Goal: Complete application form: Complete application form

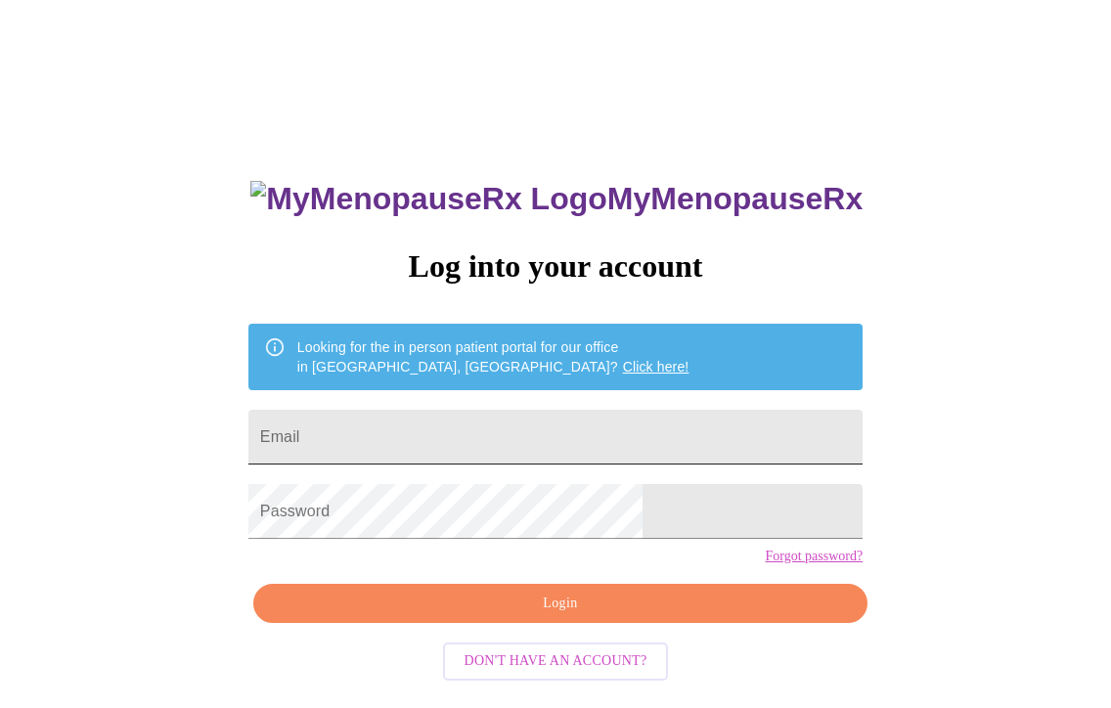
click at [541, 431] on input "Email" at bounding box center [555, 437] width 614 height 55
type input "[EMAIL_ADDRESS][DOMAIN_NAME]"
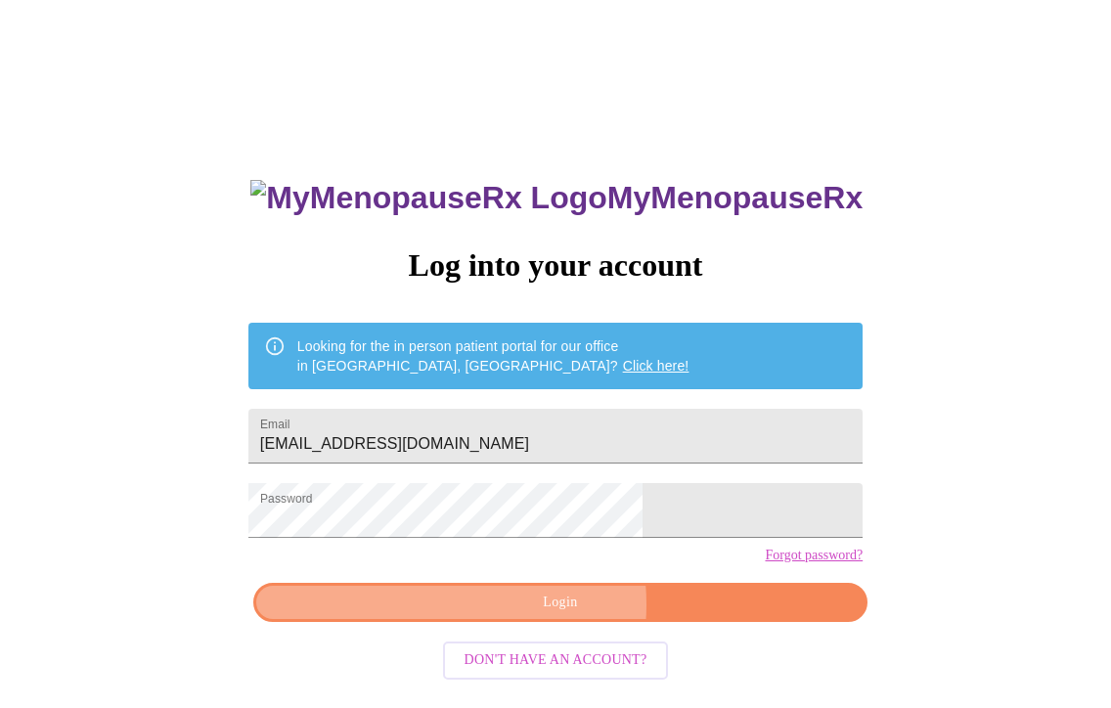
click at [519, 615] on span "Login" at bounding box center [560, 603] width 569 height 24
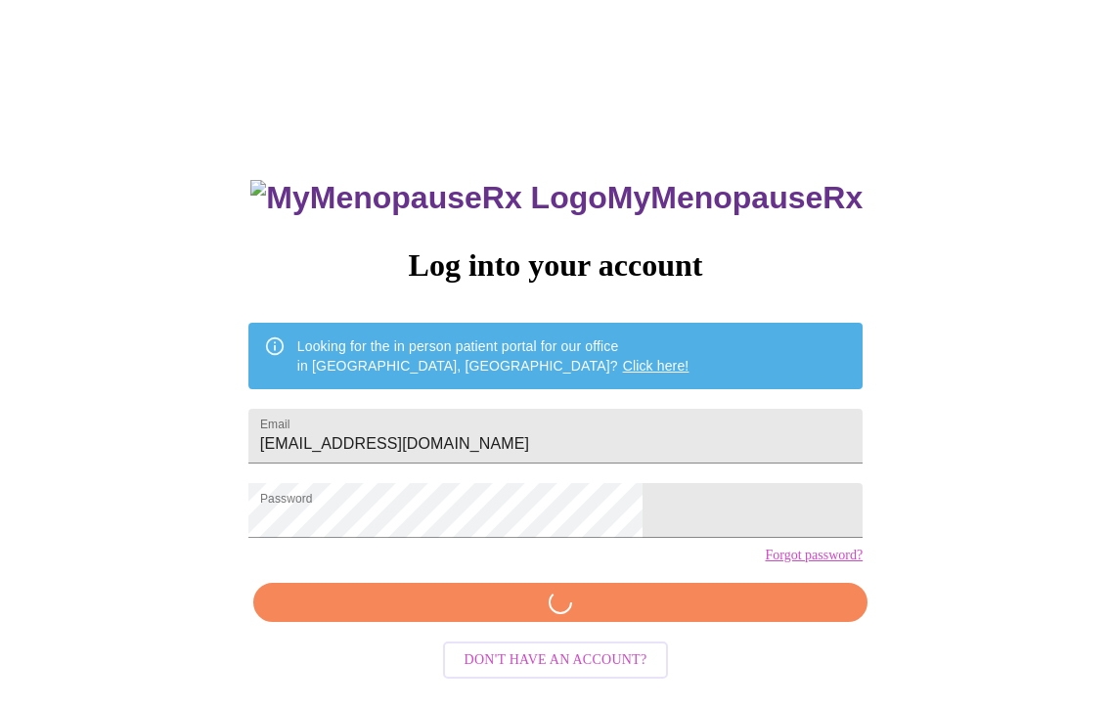
scroll to position [20, 0]
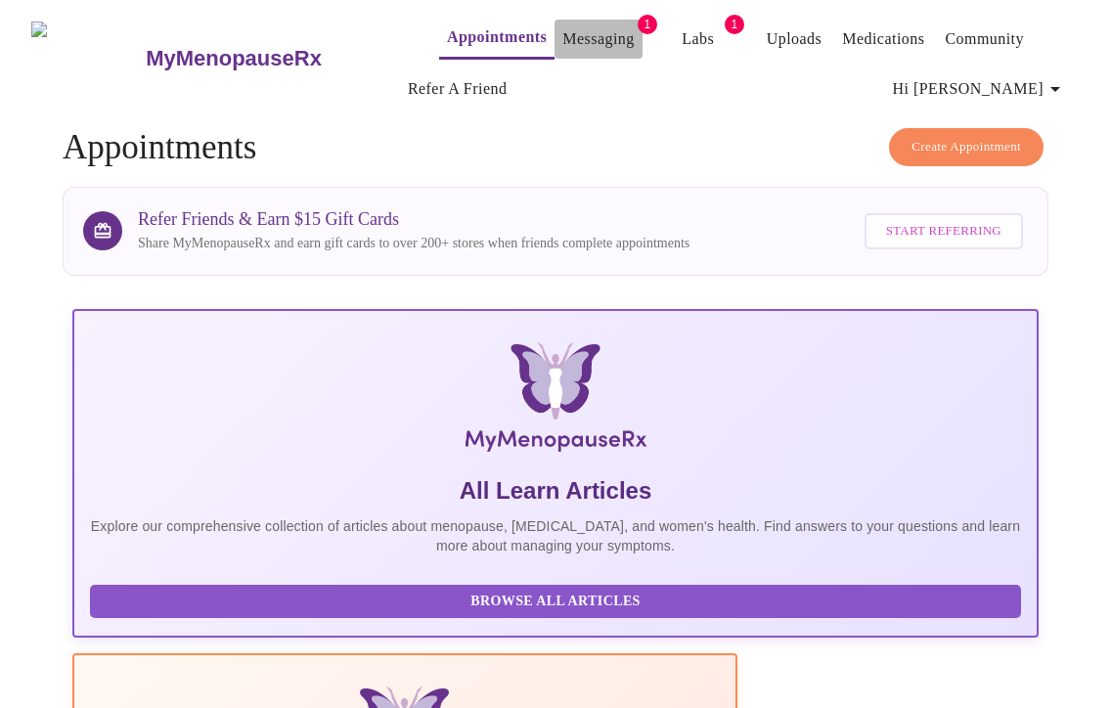
click at [572, 30] on link "Messaging" at bounding box center [597, 38] width 71 height 27
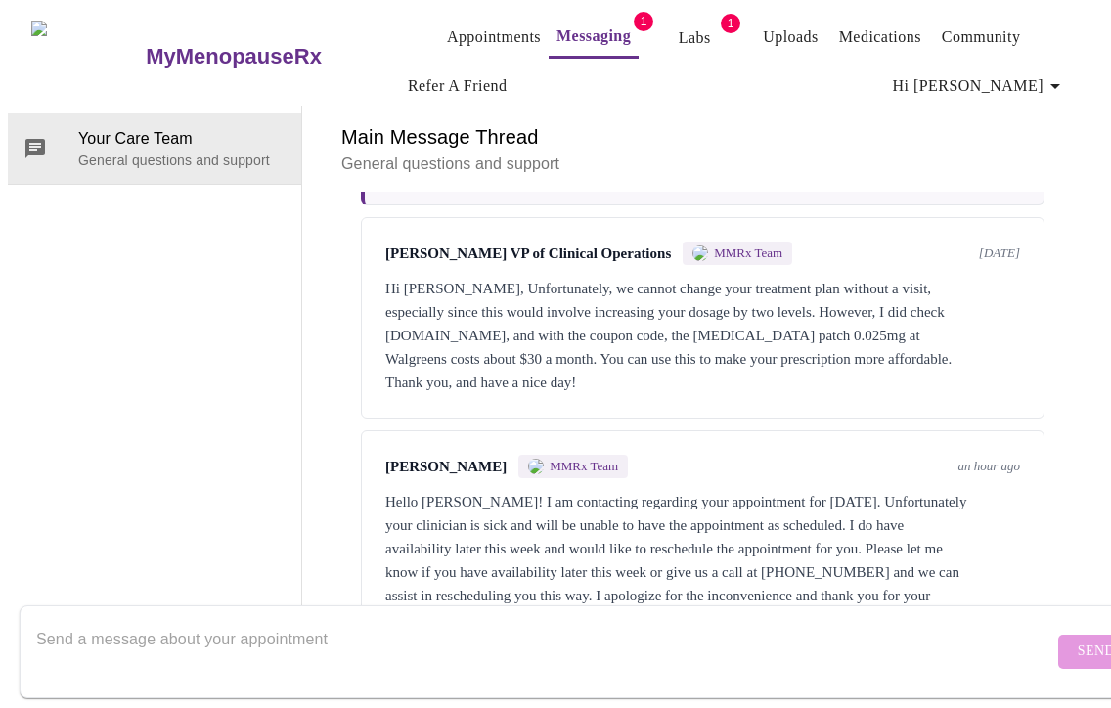
scroll to position [805, 0]
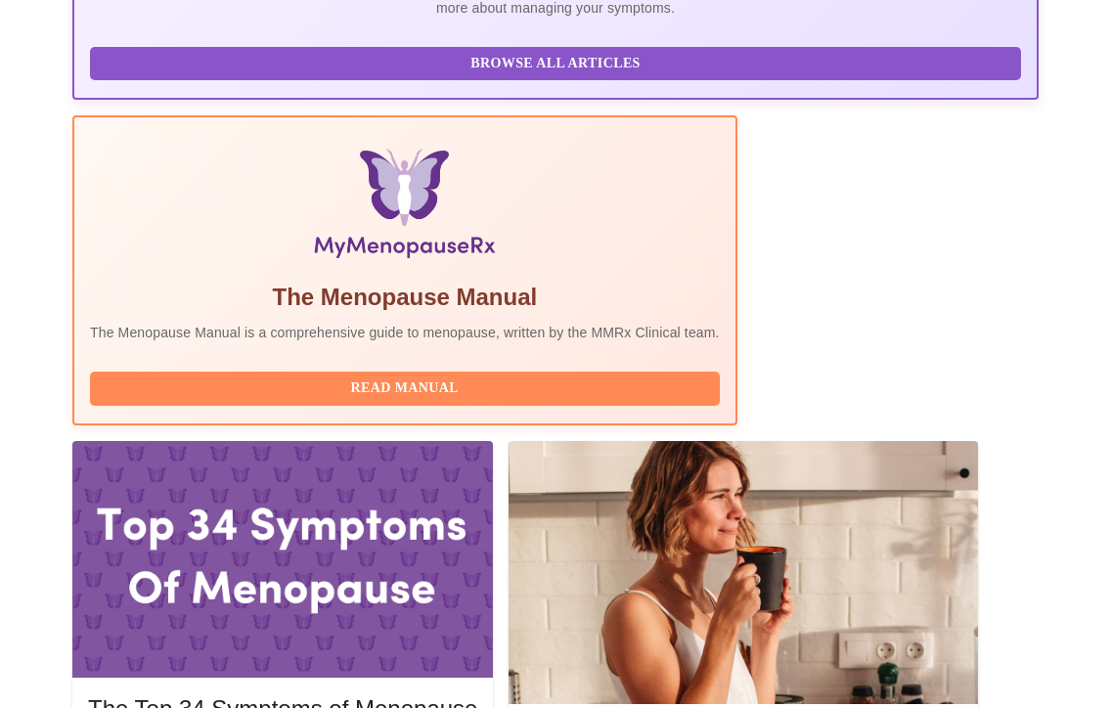
scroll to position [536, 0]
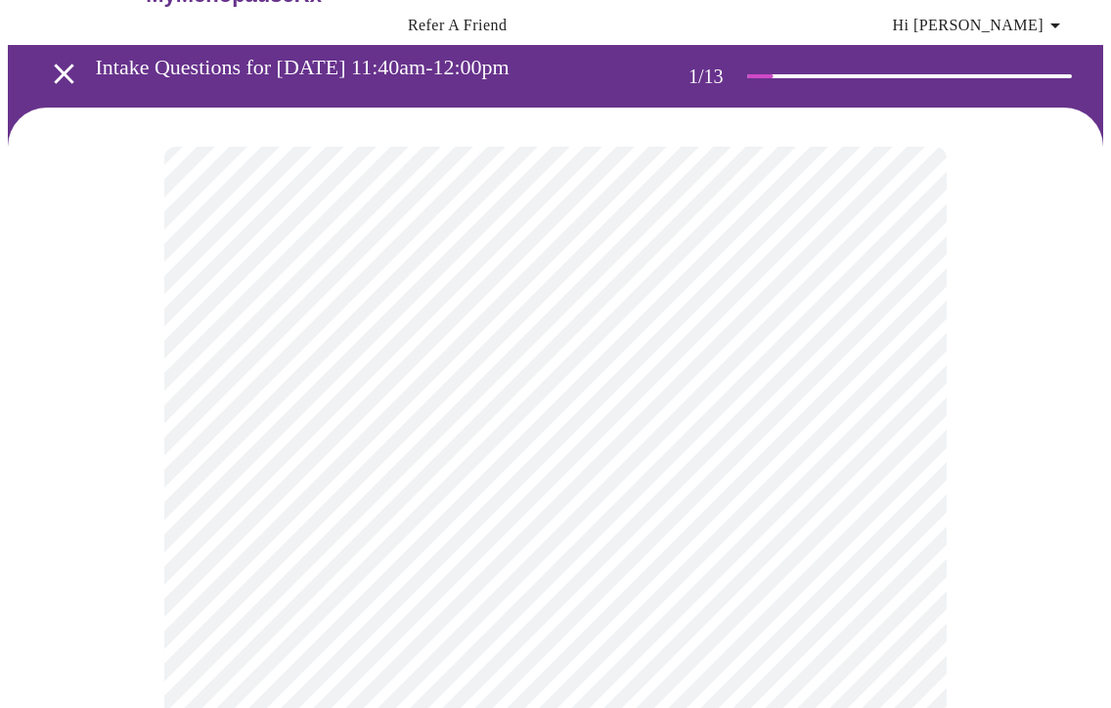
scroll to position [71, 0]
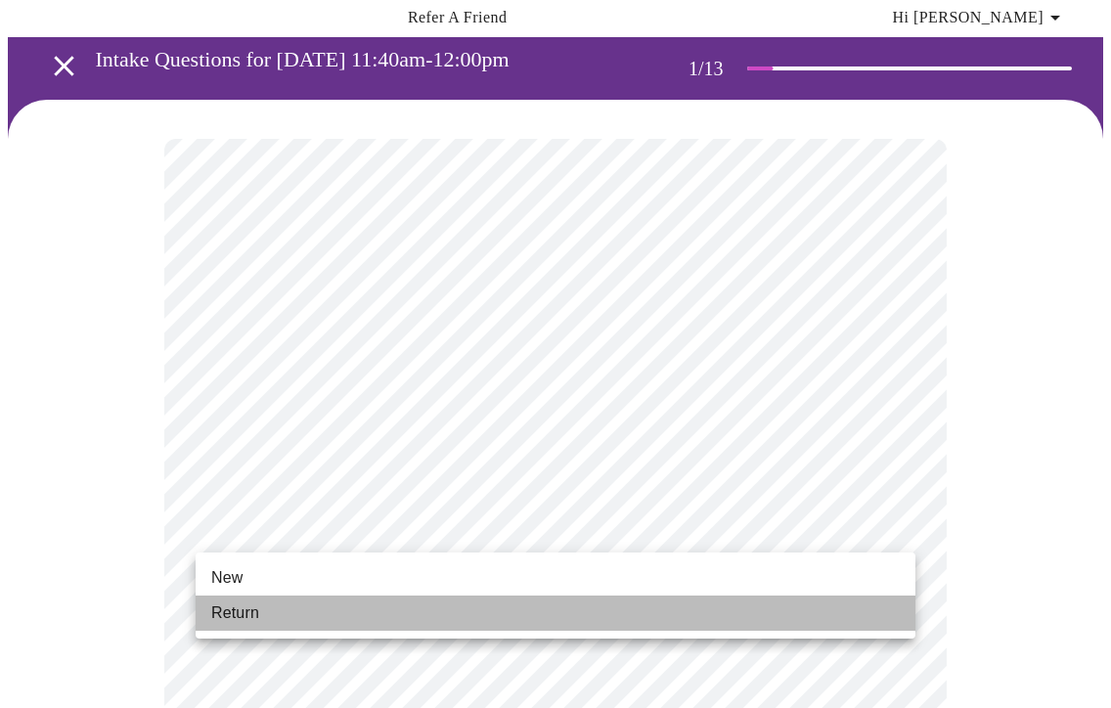
click at [250, 609] on span "Return" at bounding box center [235, 612] width 48 height 23
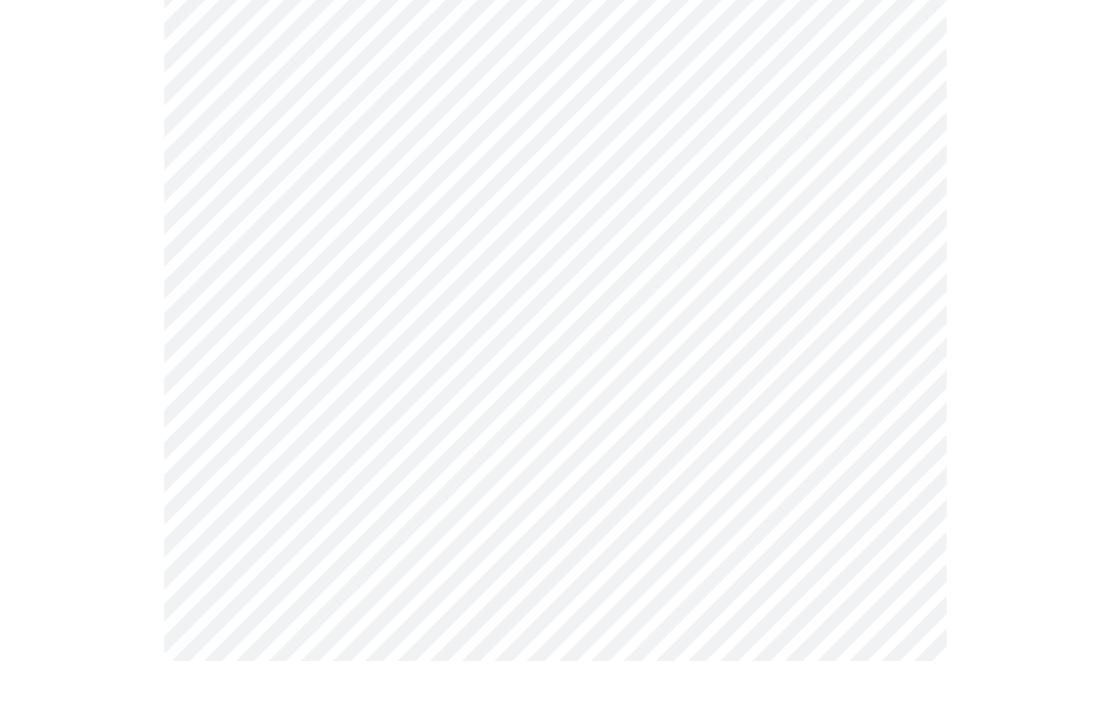
scroll to position [0, 0]
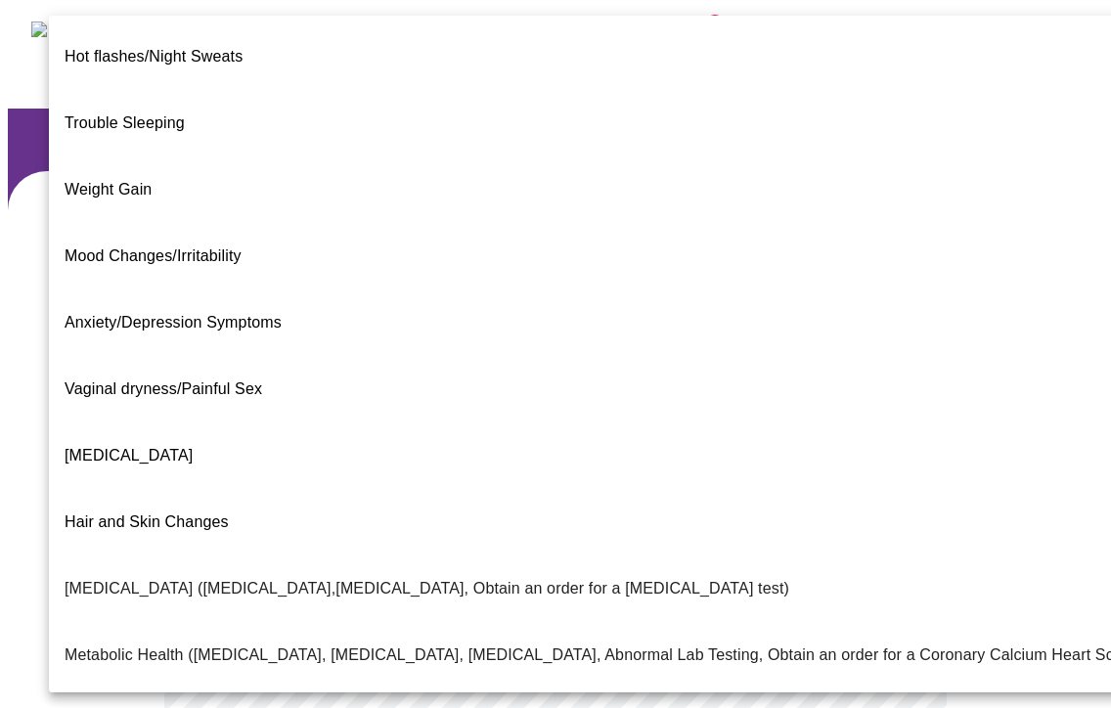
click at [512, 438] on body "MyMenopauseRx Appointments Messaging Labs 1 Uploads Medications Community Refer…" at bounding box center [555, 609] width 1095 height 1203
click at [136, 48] on span "Hot flashes/Night Sweats" at bounding box center [154, 56] width 178 height 17
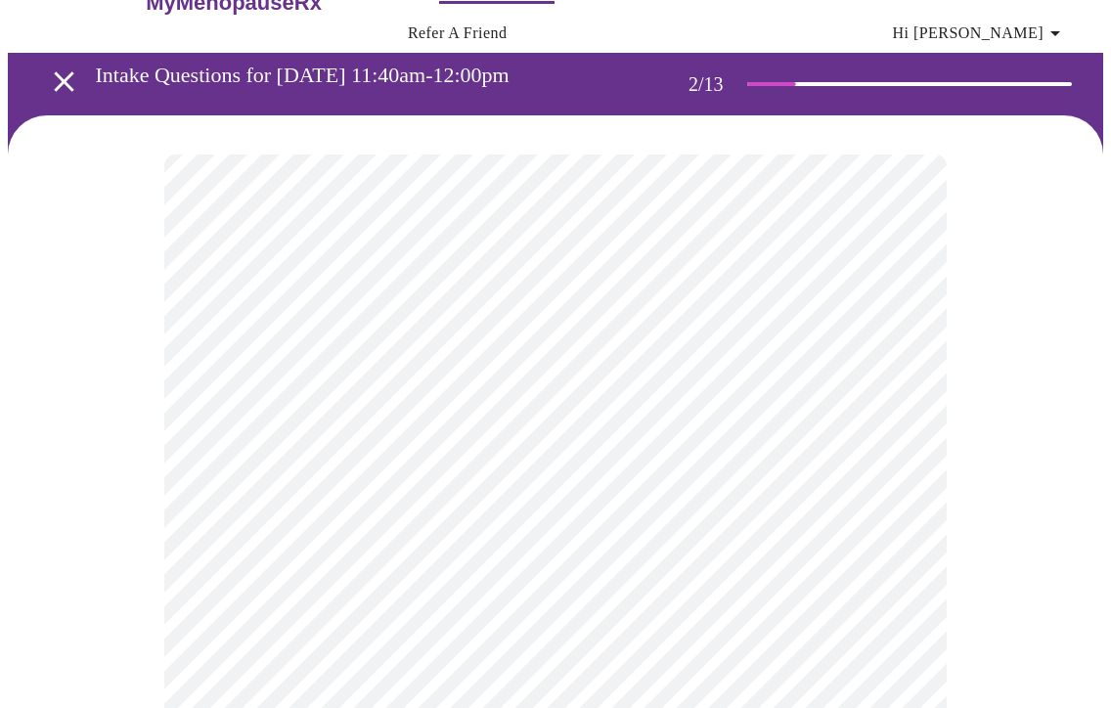
scroll to position [53, 0]
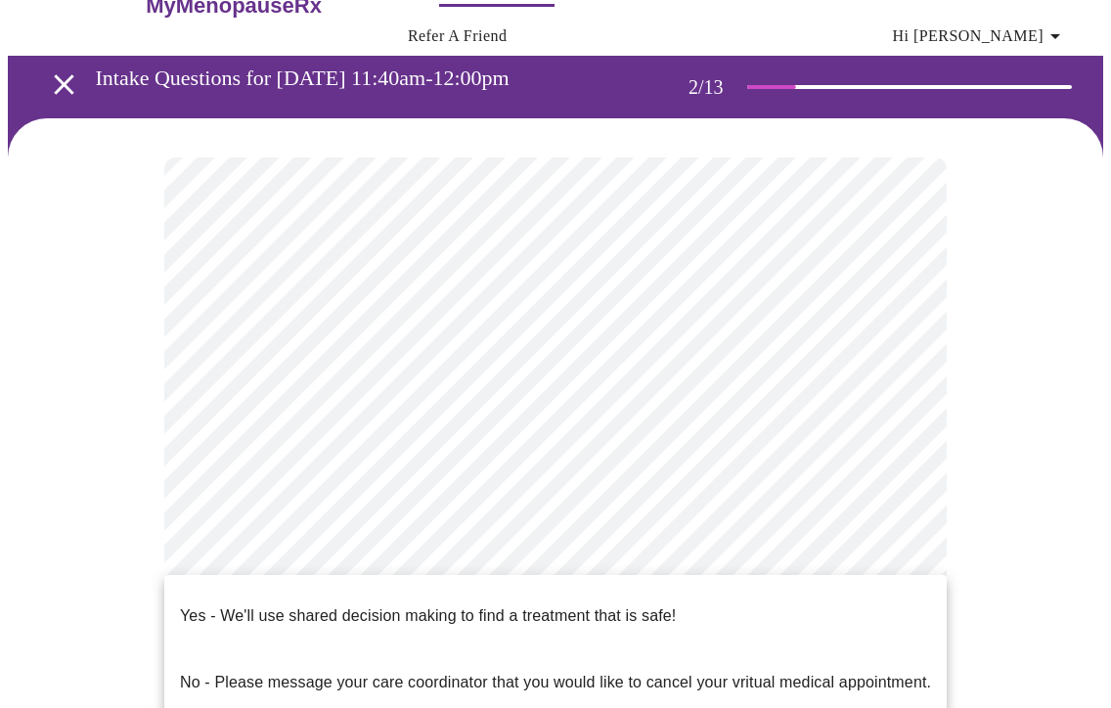
click at [375, 590] on body "MyMenopauseRx Appointments Messaging Labs 1 Uploads Medications Community Refer…" at bounding box center [555, 550] width 1095 height 1191
click at [375, 604] on p "Yes - We'll use shared decision making to find a treatment that is safe!" at bounding box center [428, 615] width 496 height 23
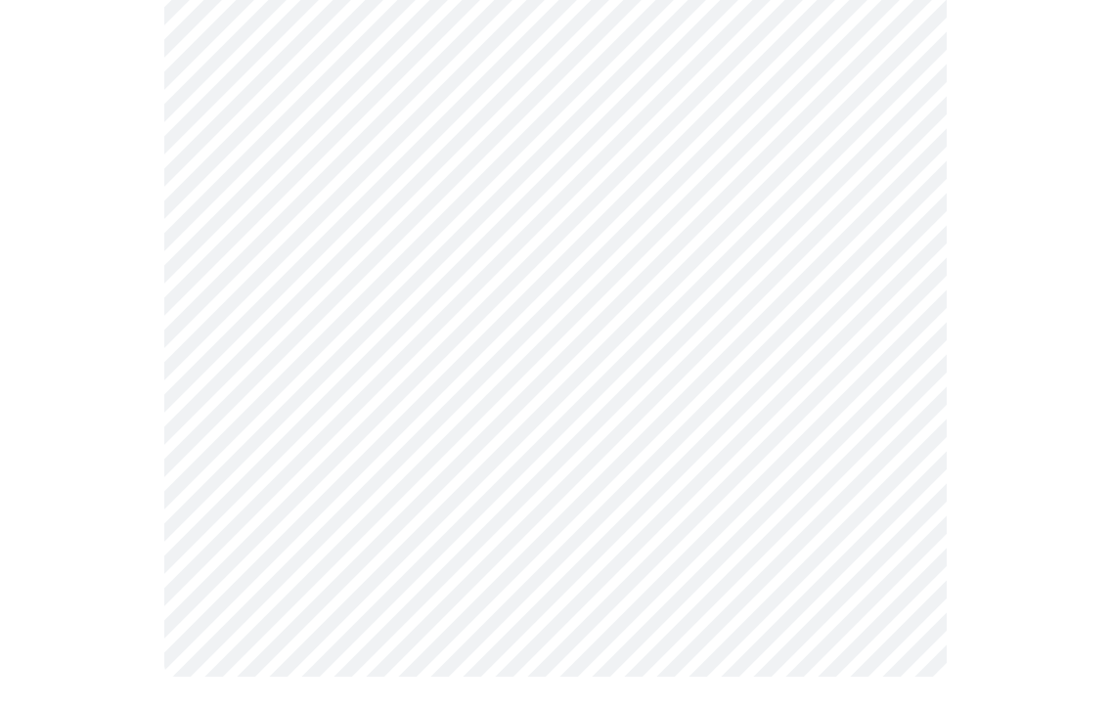
scroll to position [0, 0]
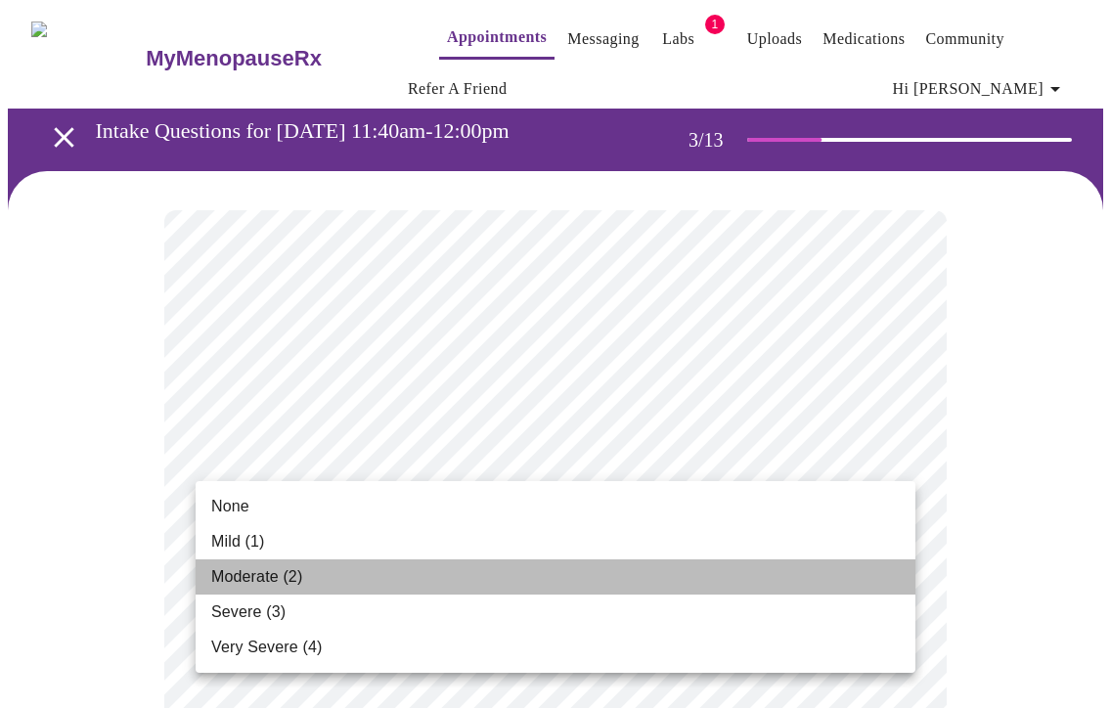
click at [421, 575] on li "Moderate (2)" at bounding box center [556, 576] width 720 height 35
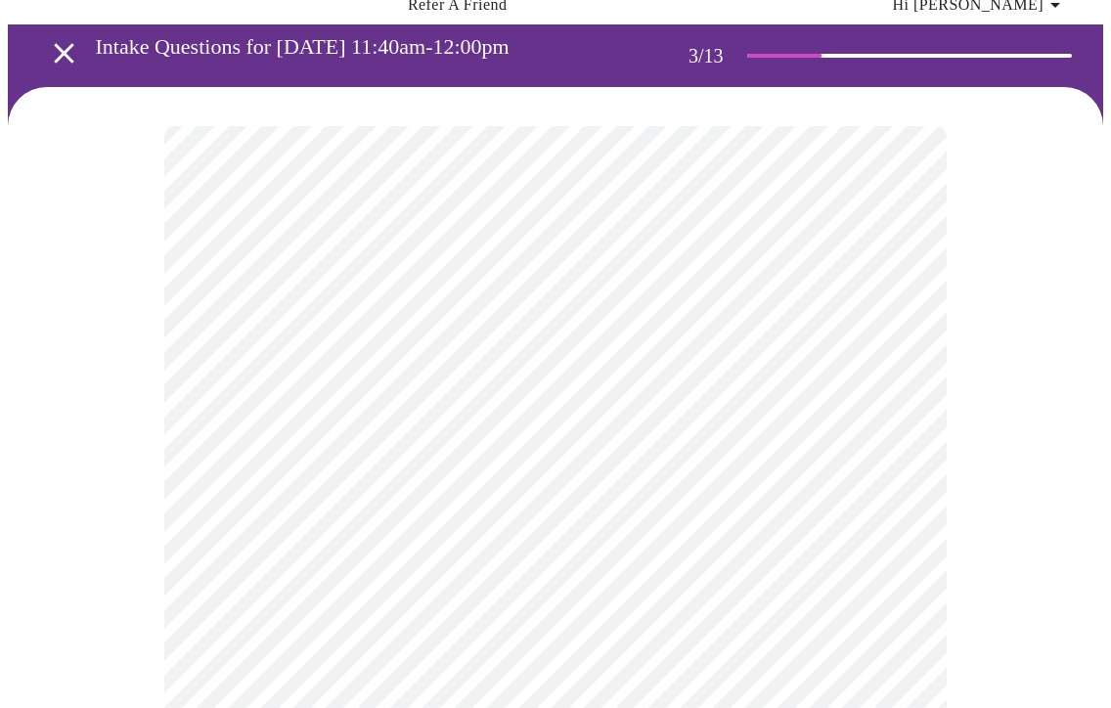
scroll to position [85, 0]
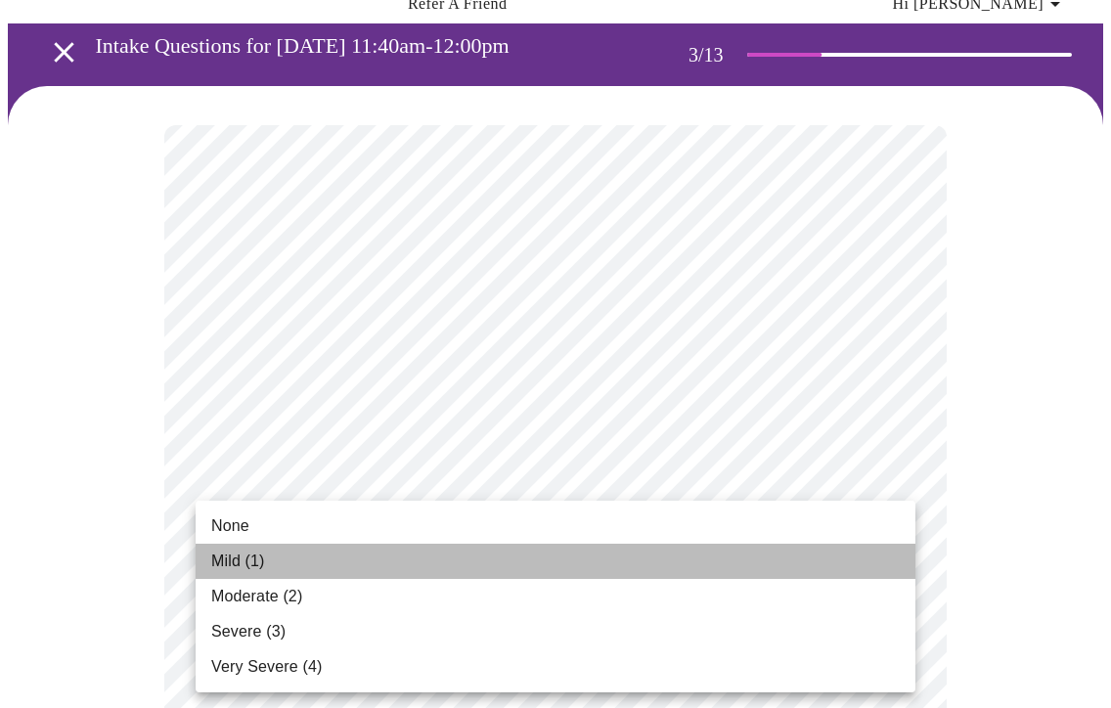
click at [358, 554] on li "Mild (1)" at bounding box center [556, 561] width 720 height 35
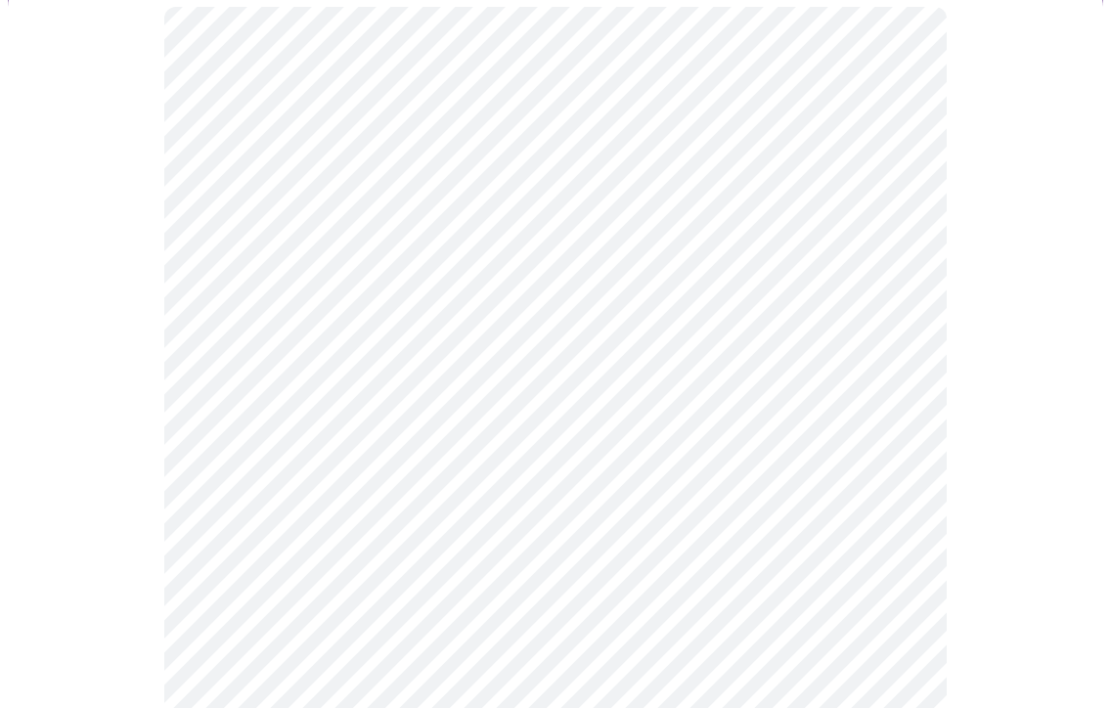
scroll to position [278, 0]
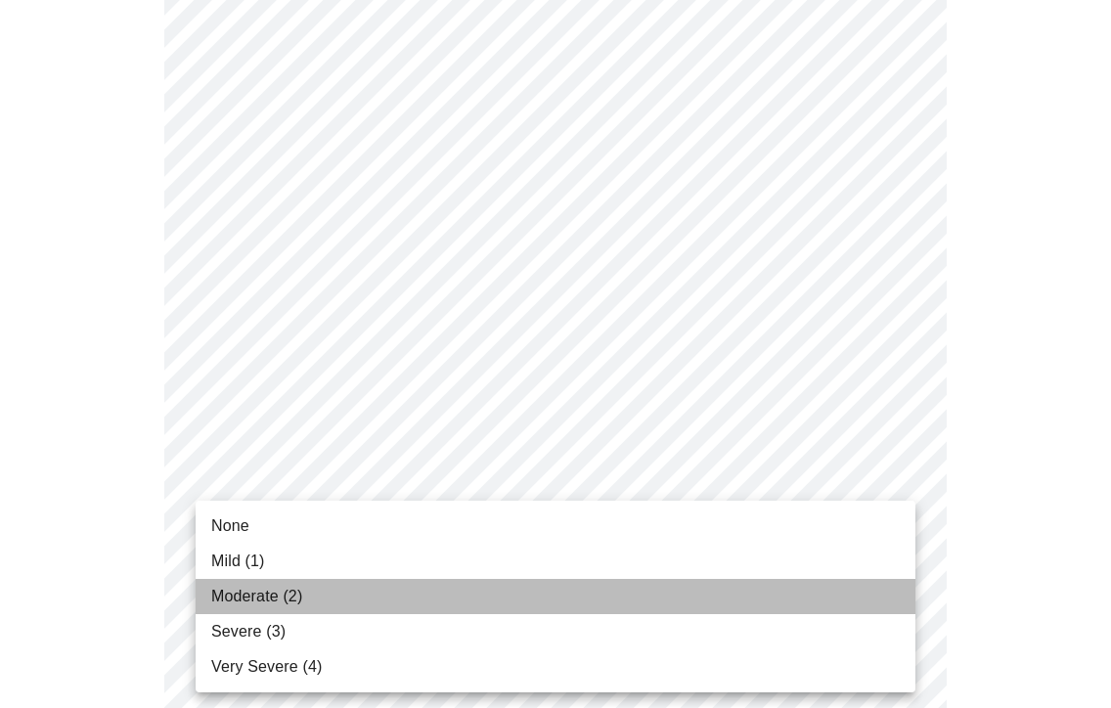
click at [296, 600] on span "Moderate (2)" at bounding box center [256, 596] width 91 height 23
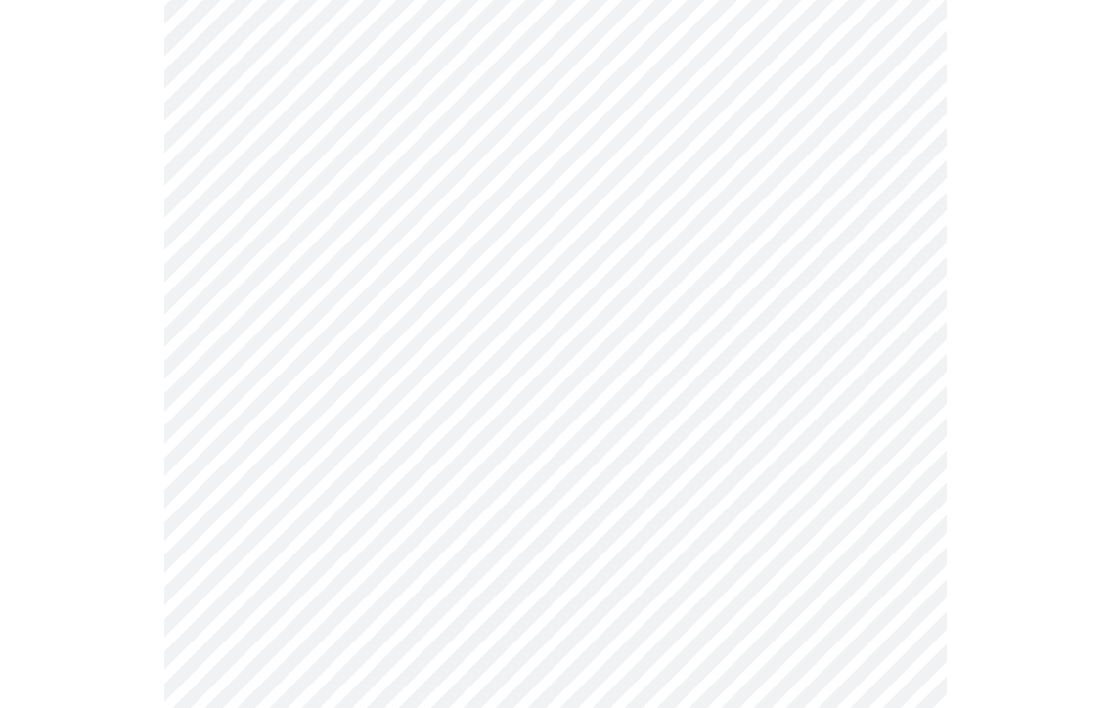
scroll to position [437, 0]
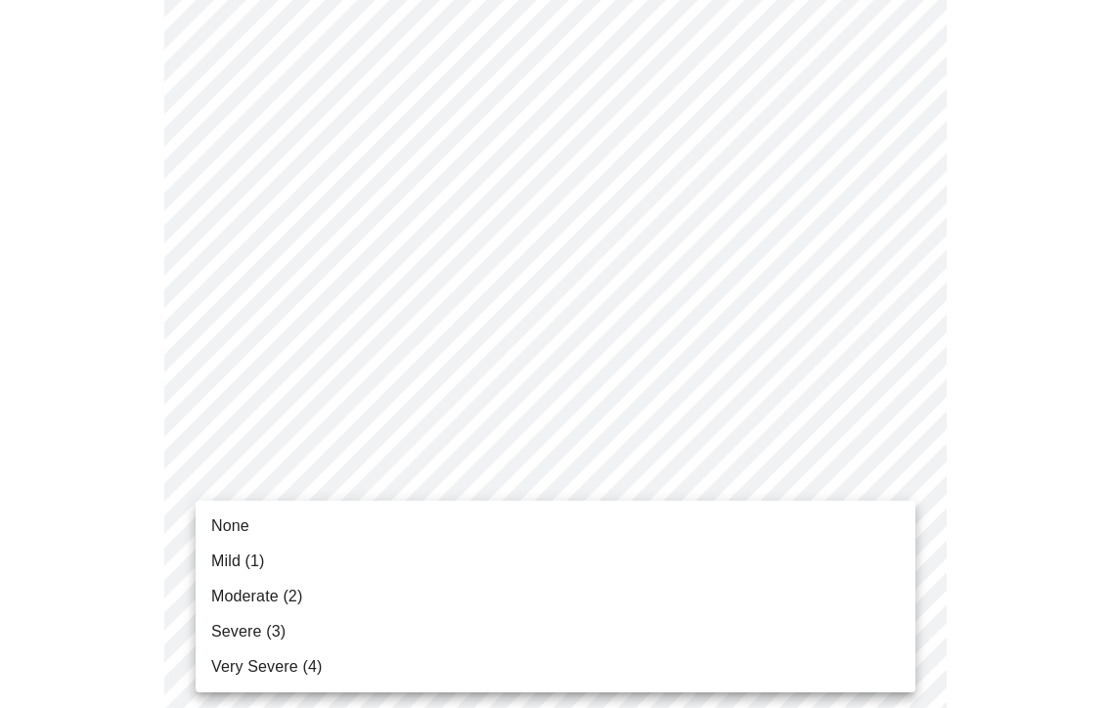
click at [257, 559] on span "Mild (1)" at bounding box center [238, 561] width 54 height 23
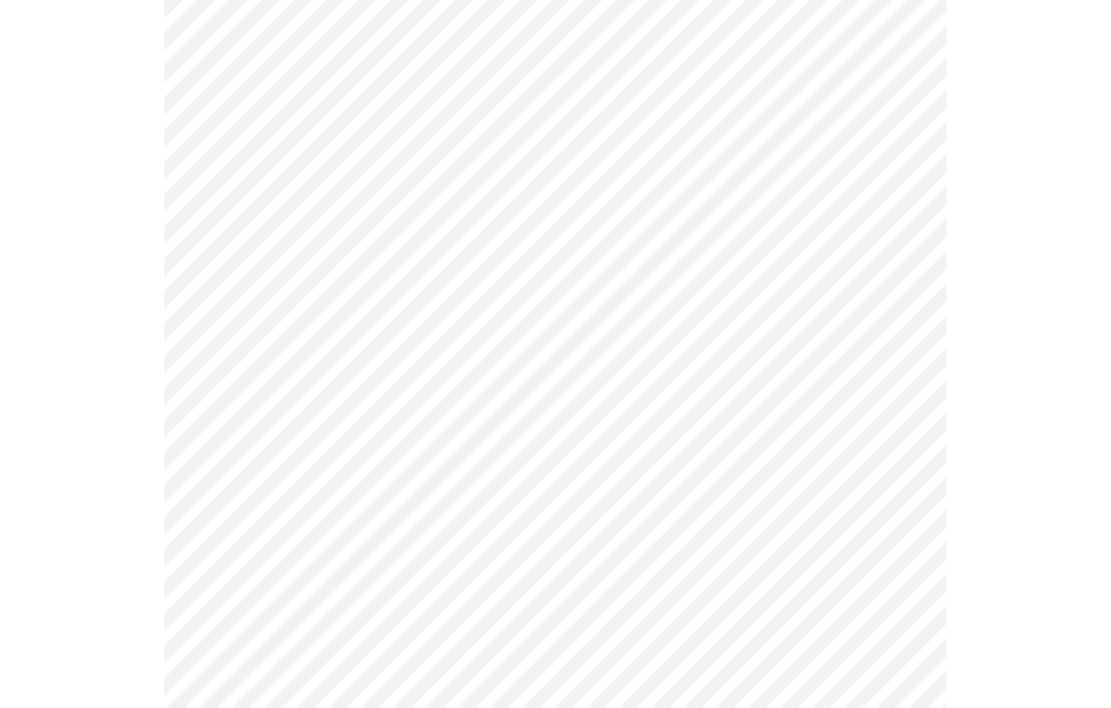
scroll to position [531, 0]
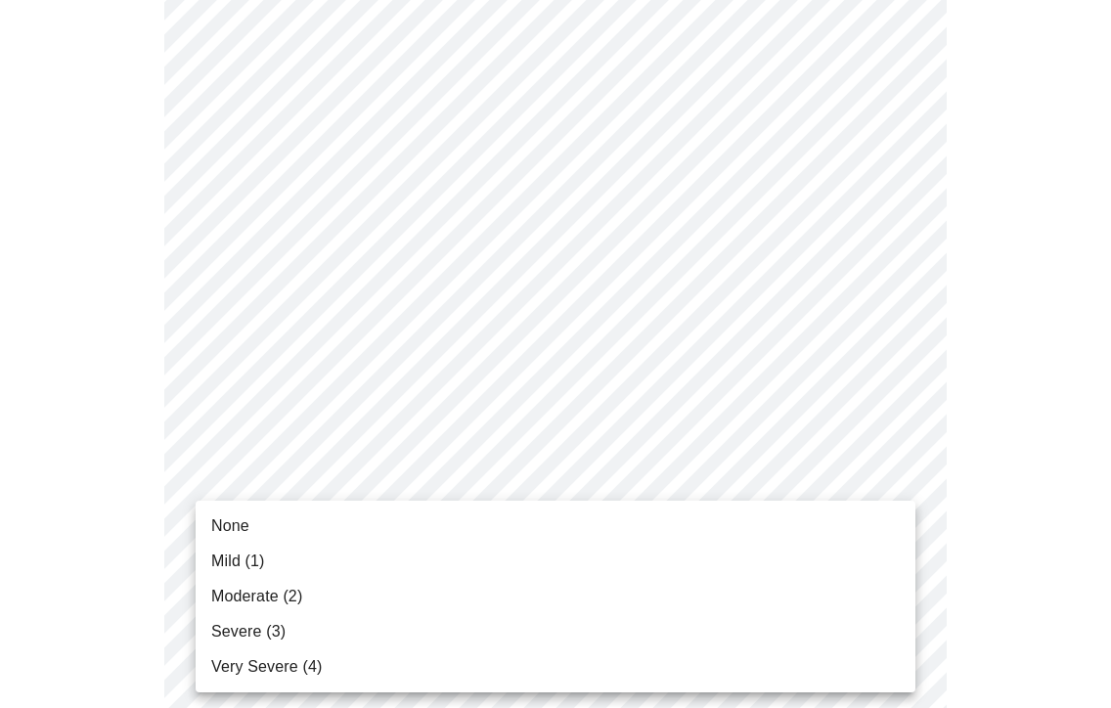
click at [268, 526] on li "None" at bounding box center [556, 526] width 720 height 35
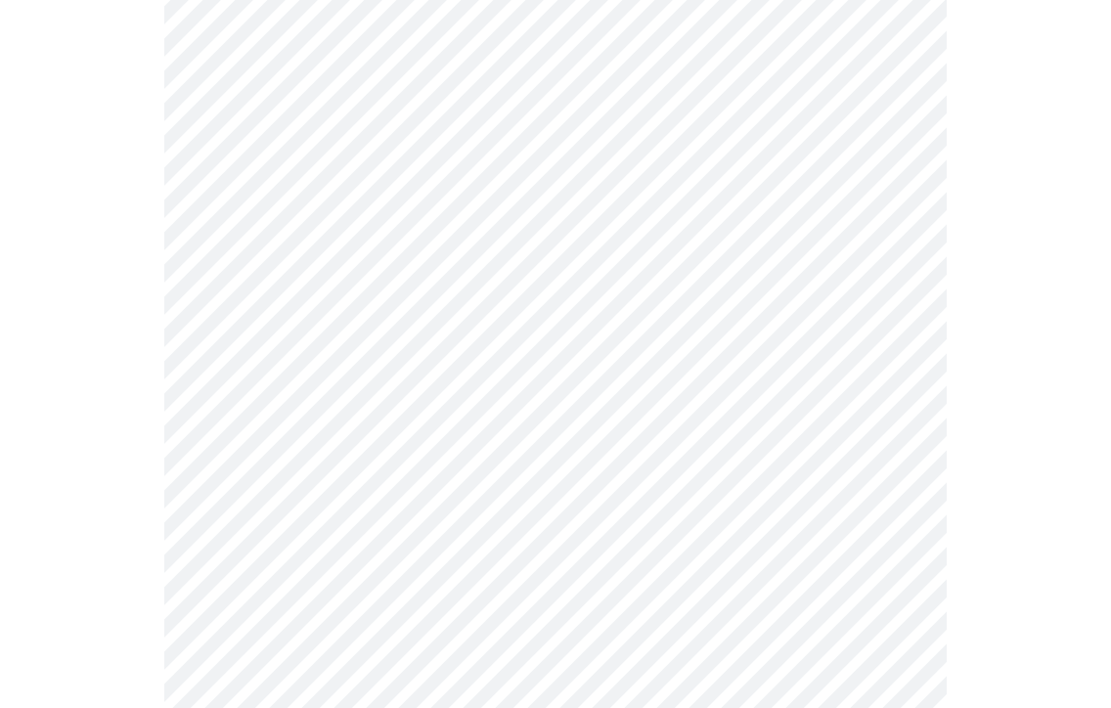
scroll to position [667, 0]
click at [271, 518] on body "MyMenopauseRx Appointments Messaging Labs 1 Uploads Medications Community Refer…" at bounding box center [555, 587] width 1095 height 2492
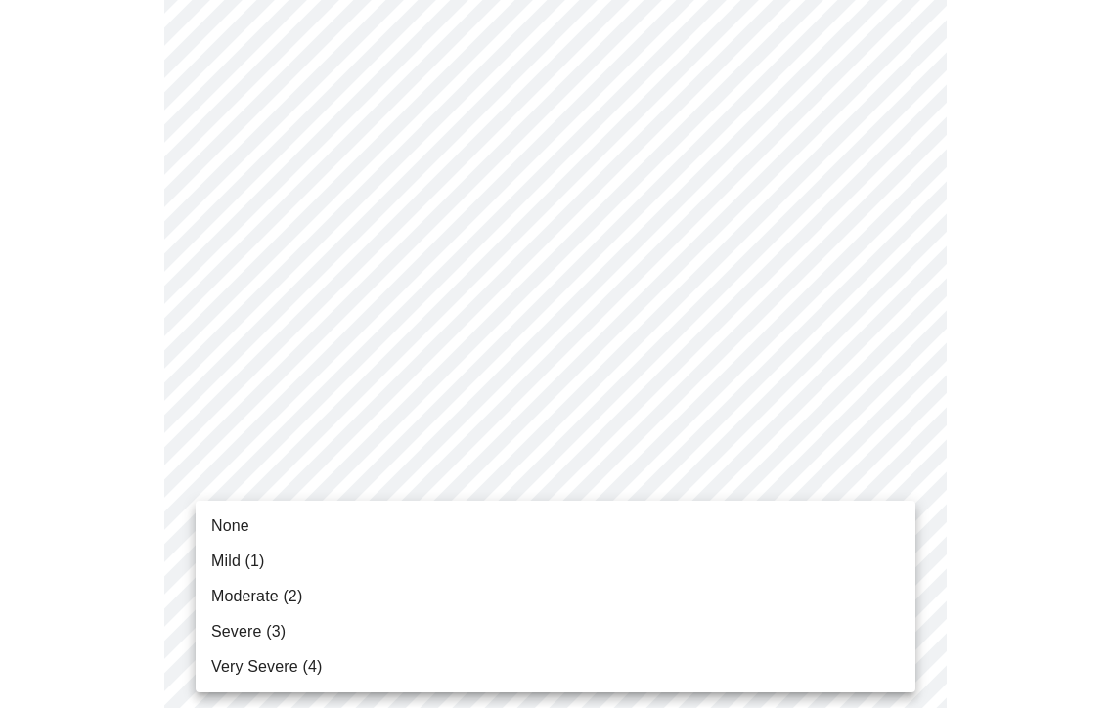
click at [256, 608] on li "Moderate (2)" at bounding box center [556, 596] width 720 height 35
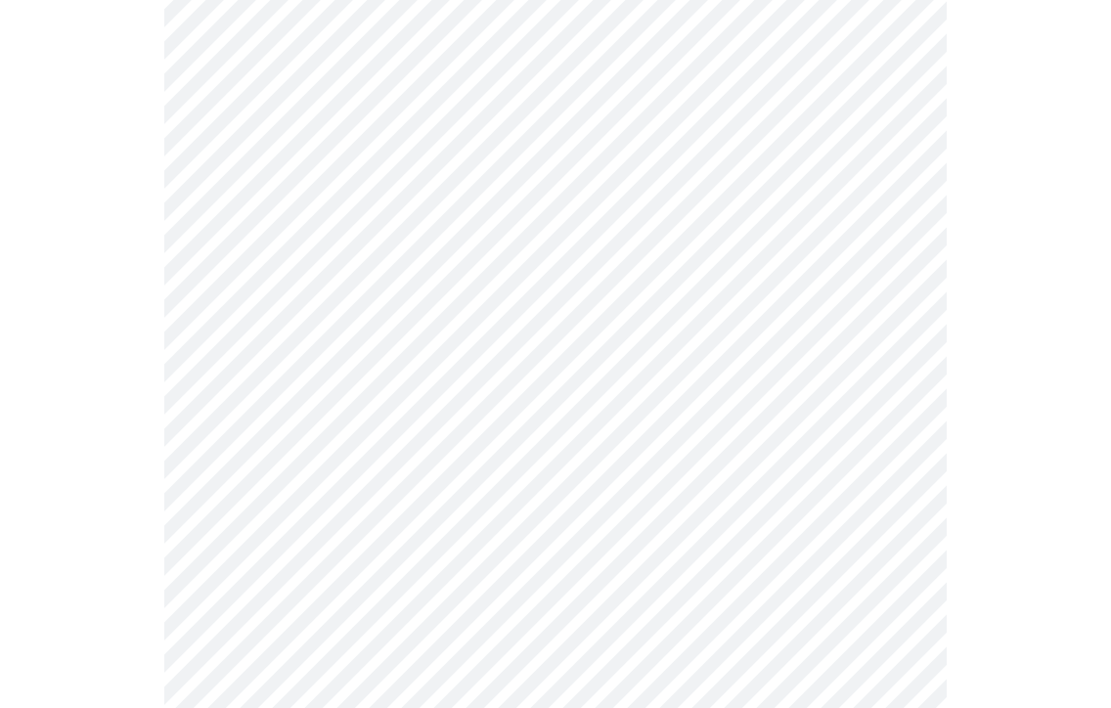
scroll to position [822, 0]
click at [267, 529] on body "MyMenopauseRx Appointments Messaging Labs 1 Uploads Medications Community Refer…" at bounding box center [555, 417] width 1095 height 2464
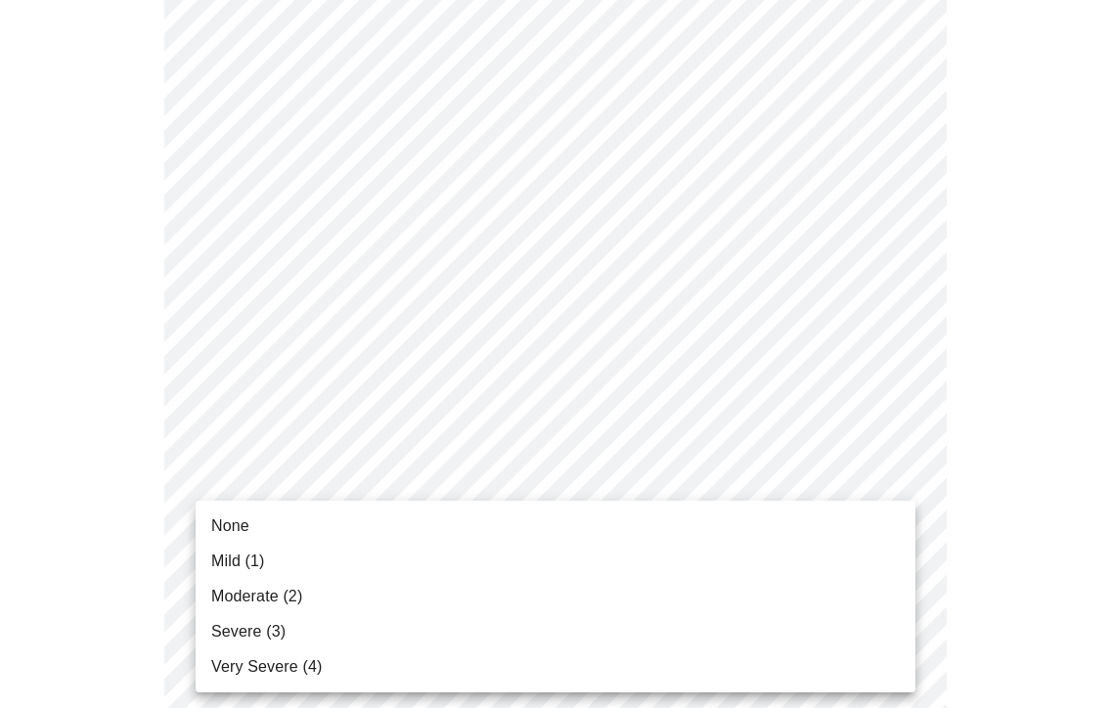
click at [255, 554] on span "Mild (1)" at bounding box center [238, 561] width 54 height 23
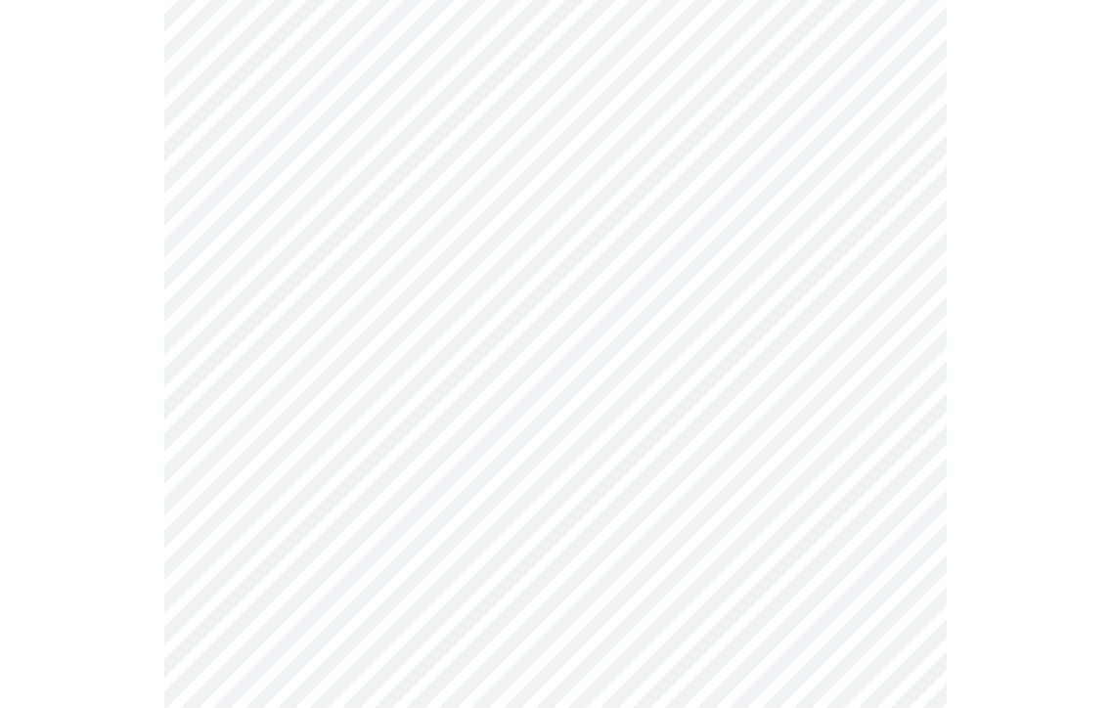
scroll to position [974, 0]
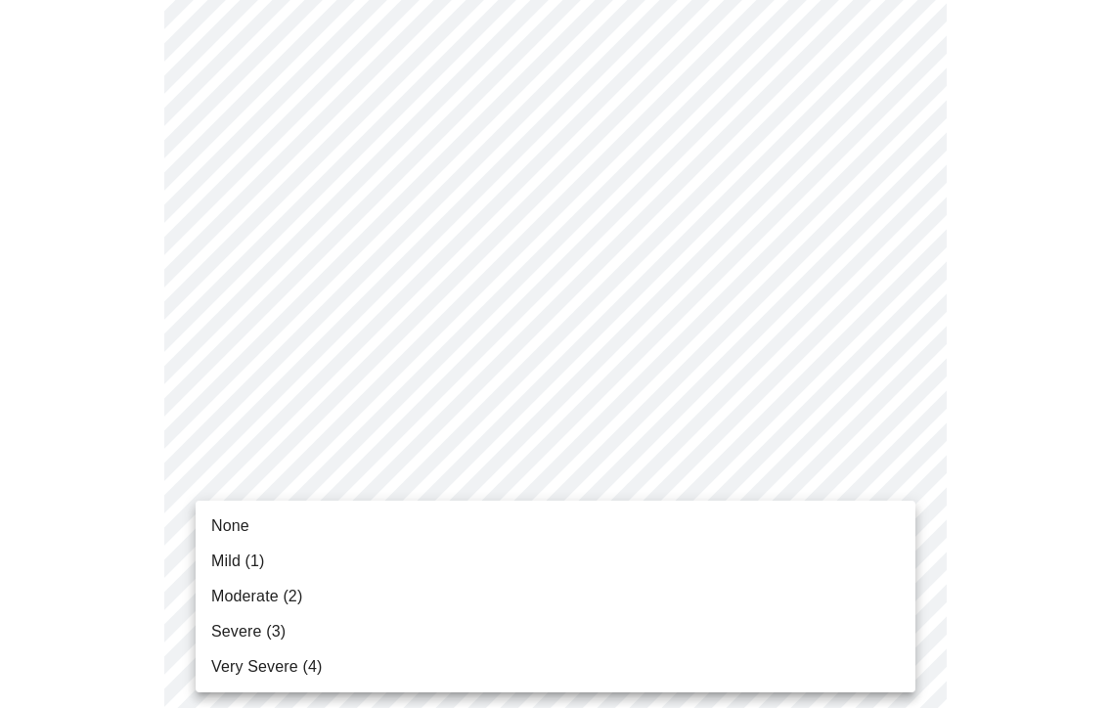
click at [271, 527] on body "MyMenopauseRx Appointments Messaging Labs 1 Uploads Medications Community Refer…" at bounding box center [555, 252] width 1095 height 2437
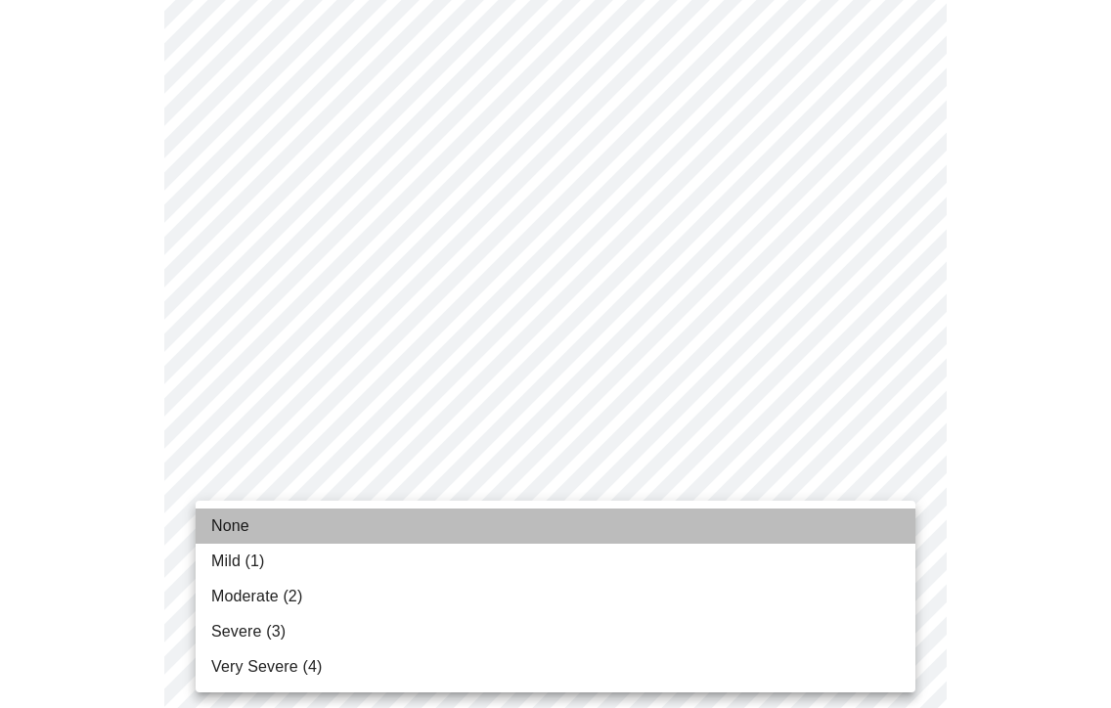
click at [255, 525] on li "None" at bounding box center [556, 526] width 720 height 35
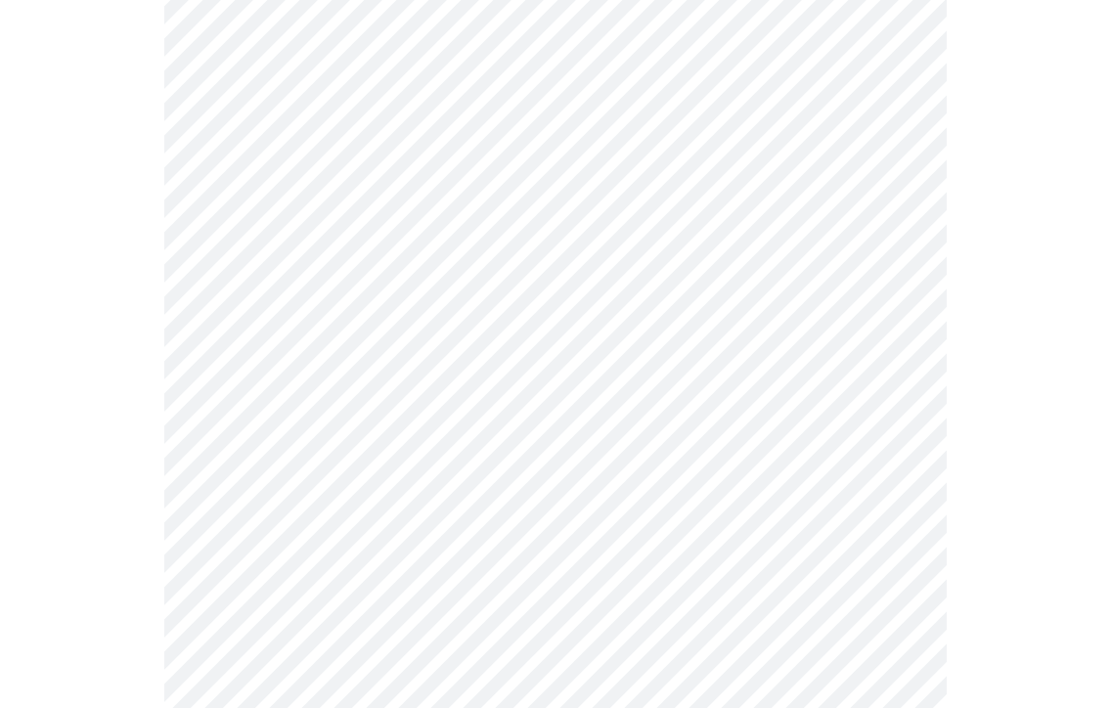
scroll to position [1044, 0]
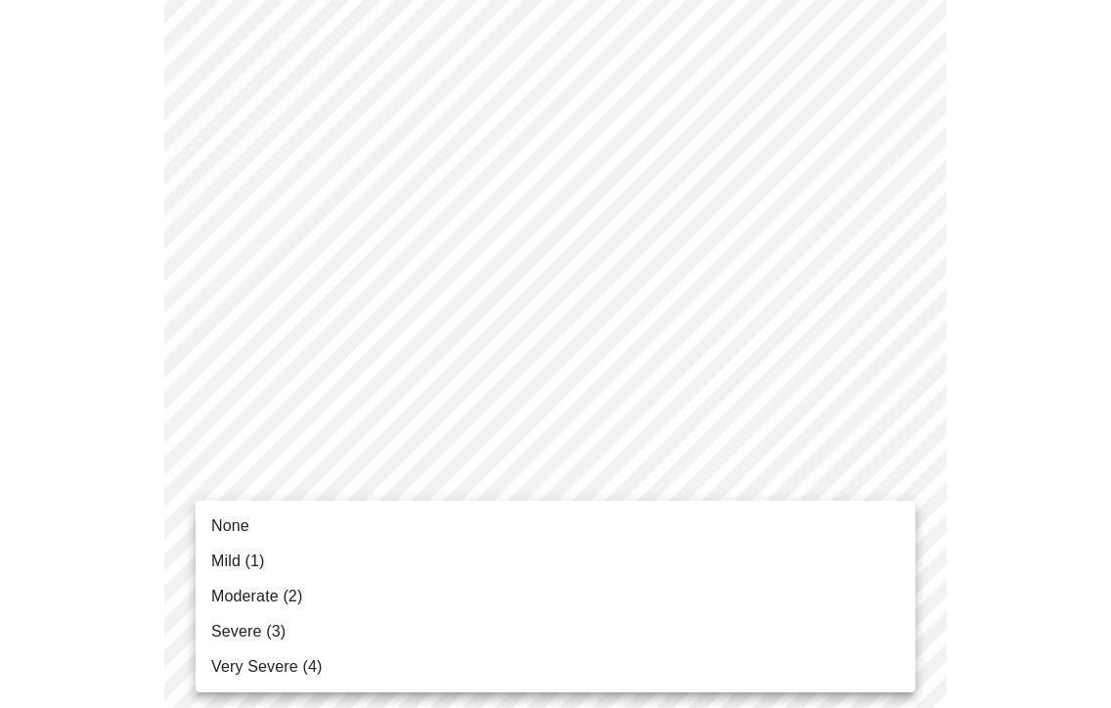
click at [270, 589] on body "MyMenopauseRx Appointments Messaging Labs 1 Uploads Medications Community Refer…" at bounding box center [555, 168] width 1095 height 2410
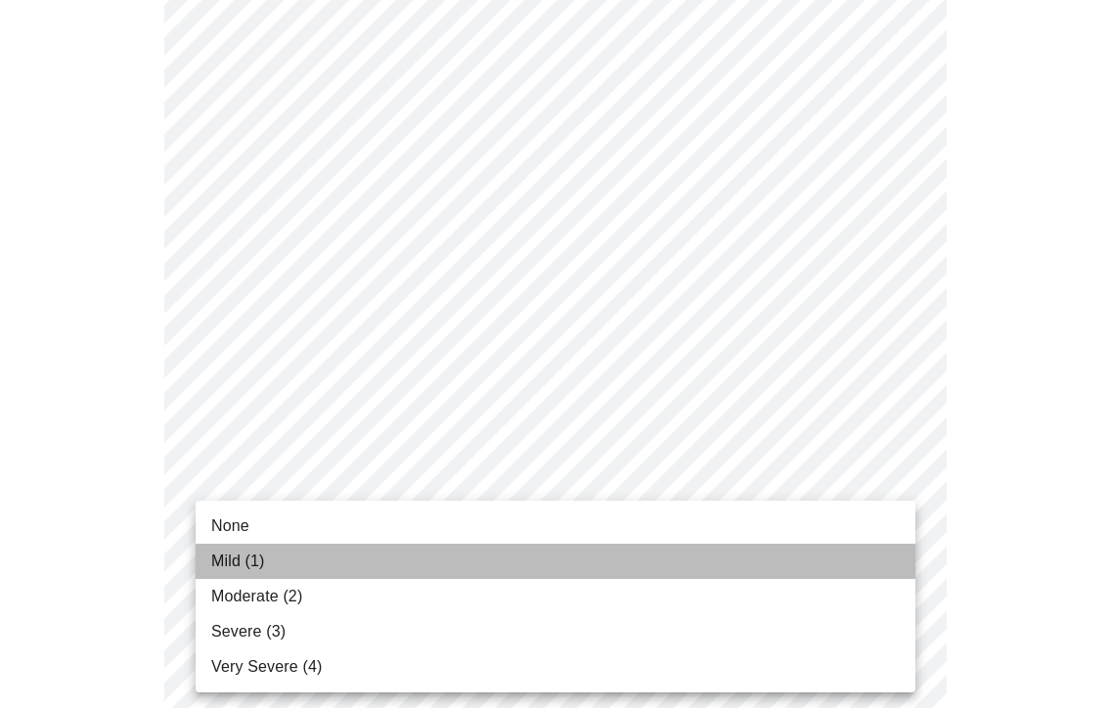
click at [263, 568] on span "Mild (1)" at bounding box center [238, 561] width 54 height 23
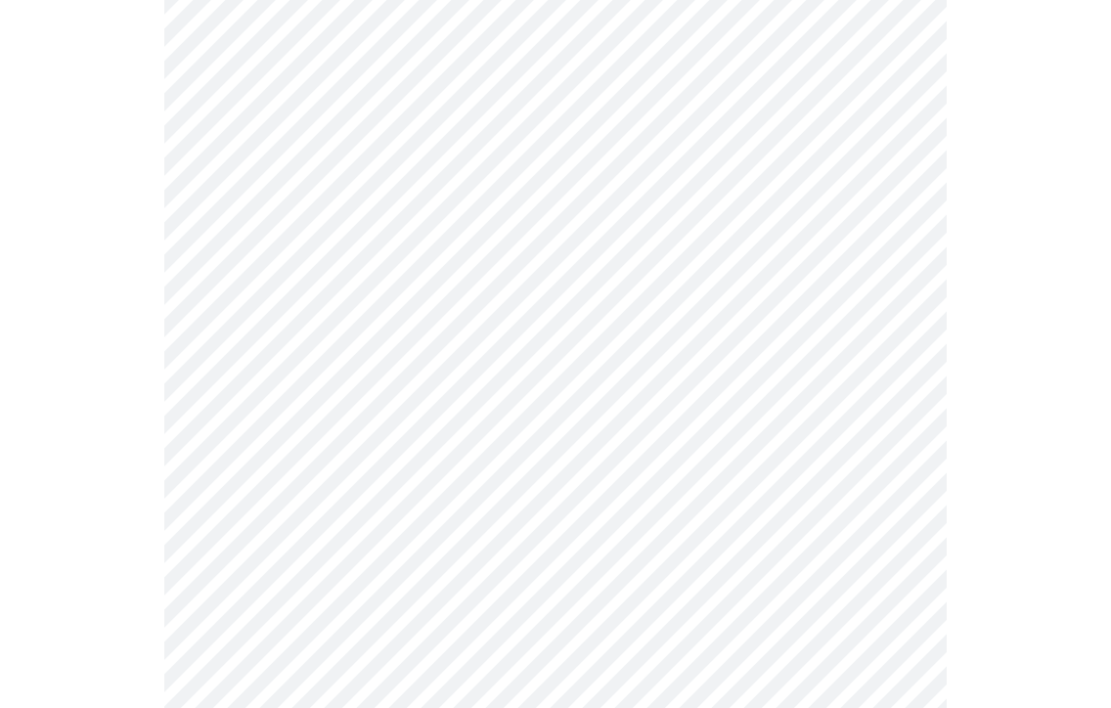
scroll to position [1181, 0]
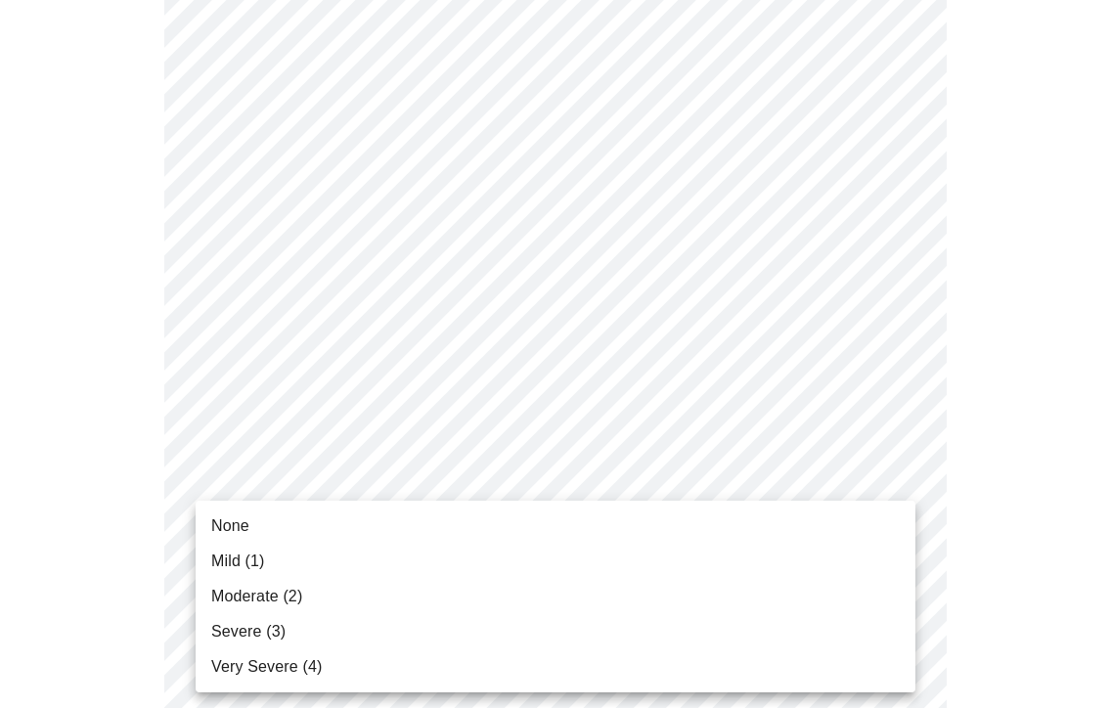
click at [253, 608] on body "MyMenopauseRx Appointments Messaging Labs 1 Uploads Medications Community Refer…" at bounding box center [555, 17] width 1095 height 2382
click at [244, 532] on span "None" at bounding box center [230, 525] width 38 height 23
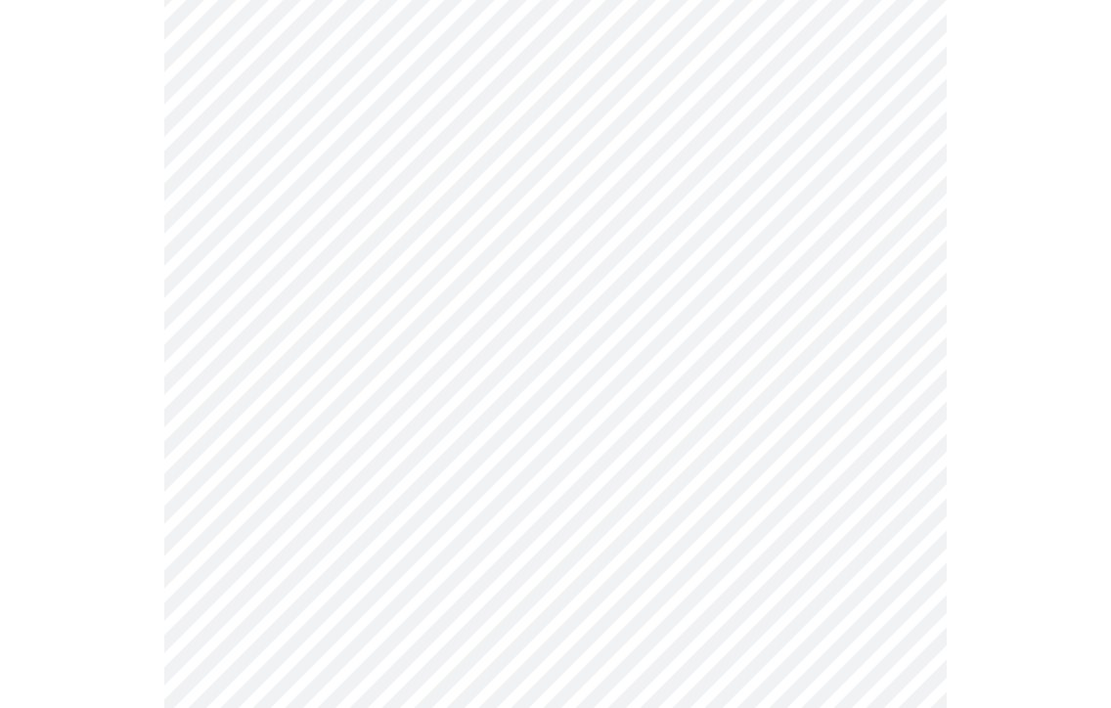
scroll to position [1350, 0]
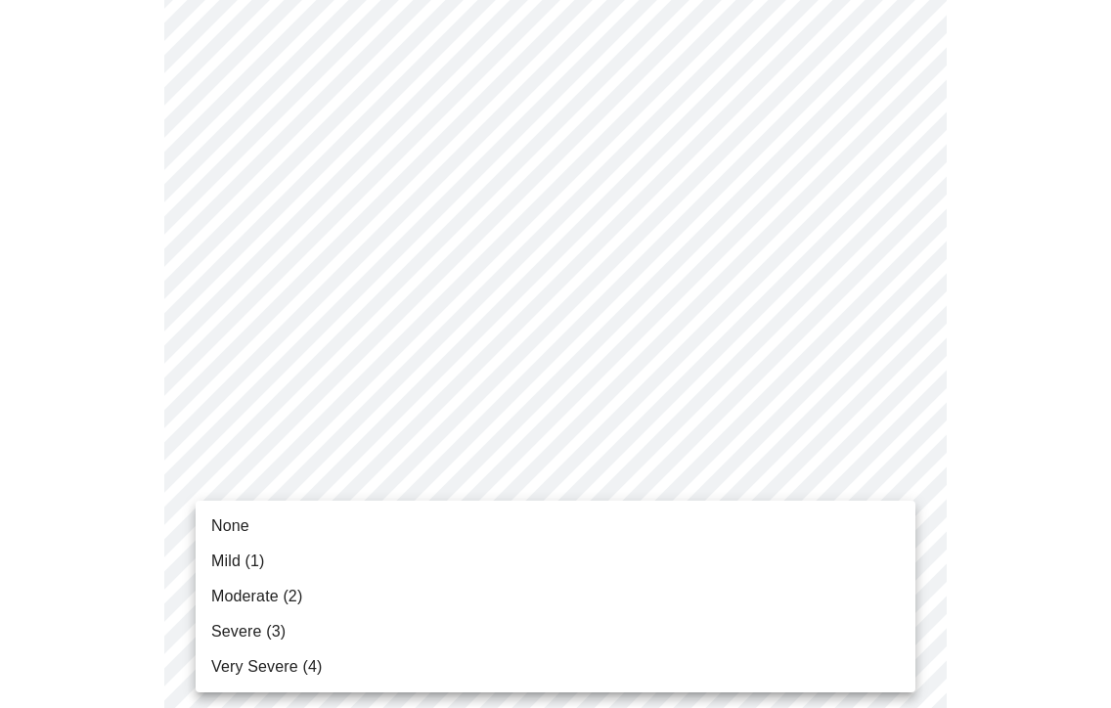
click at [245, 530] on span "None" at bounding box center [230, 525] width 38 height 23
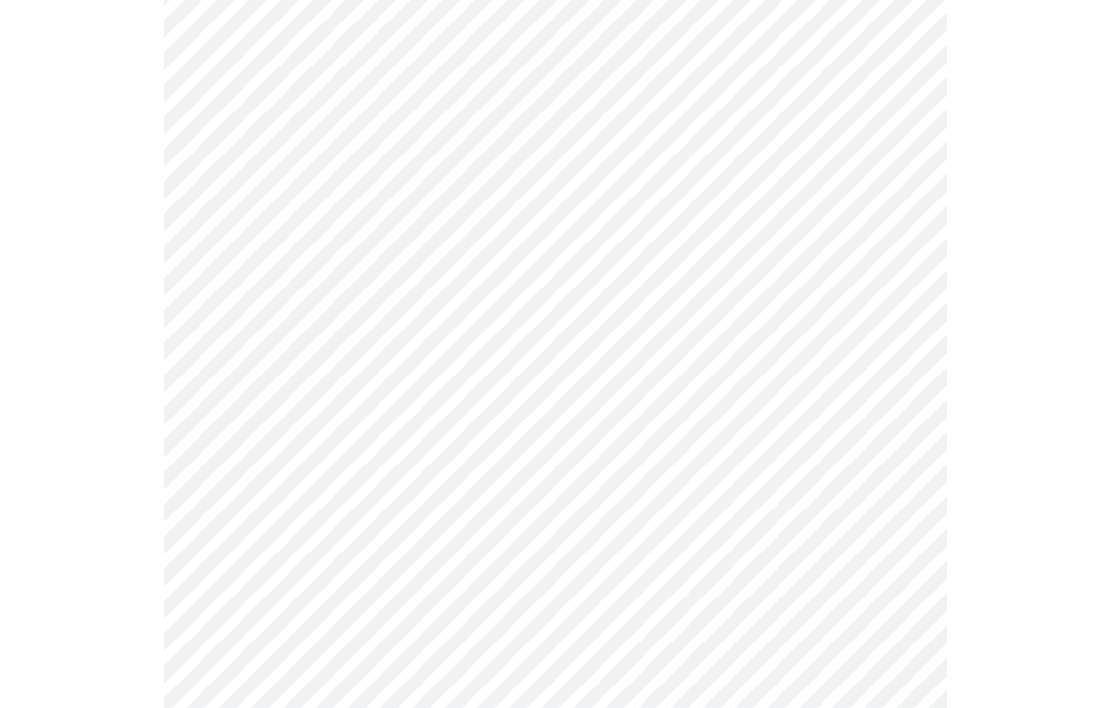
scroll to position [1161, 0]
click at [250, 489] on body "MyMenopauseRx Appointments Messaging Labs 1 Uploads Medications Community Refer…" at bounding box center [555, 11] width 1095 height 2328
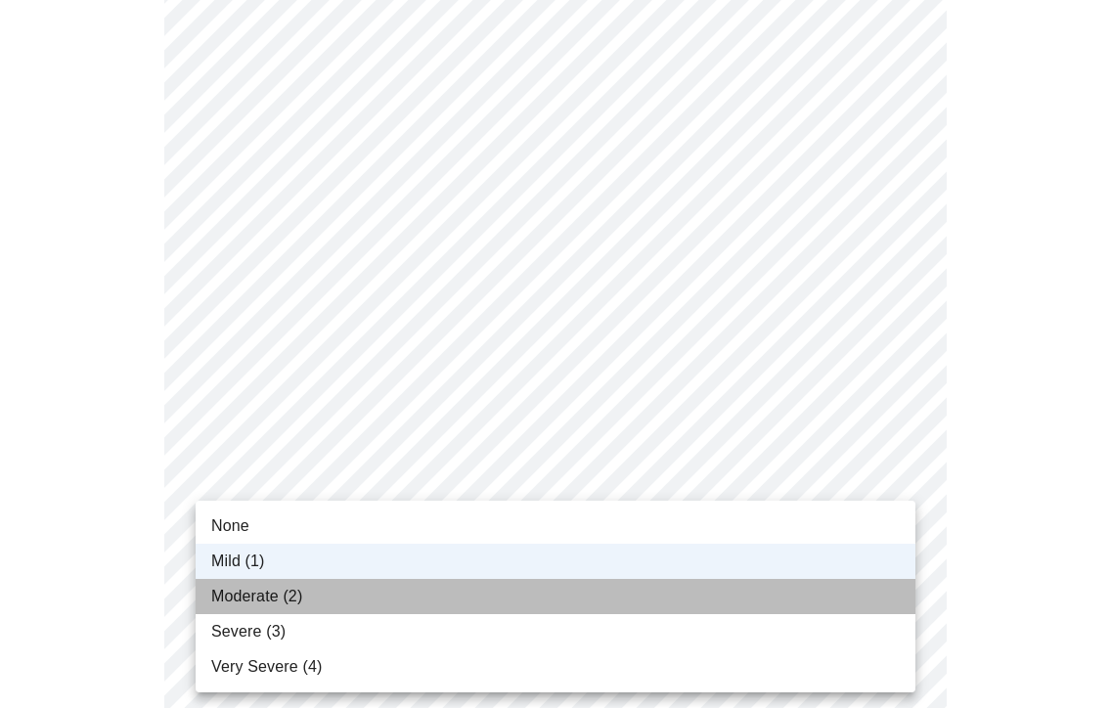
click at [247, 592] on span "Moderate (2)" at bounding box center [256, 596] width 91 height 23
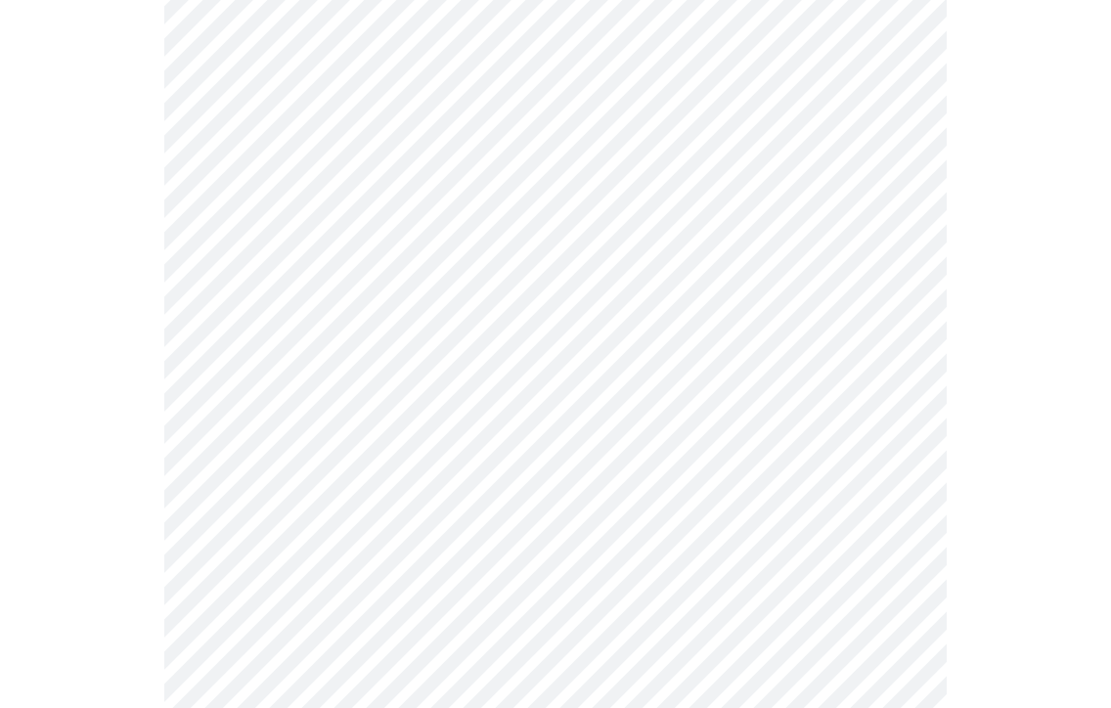
scroll to position [1399, 0]
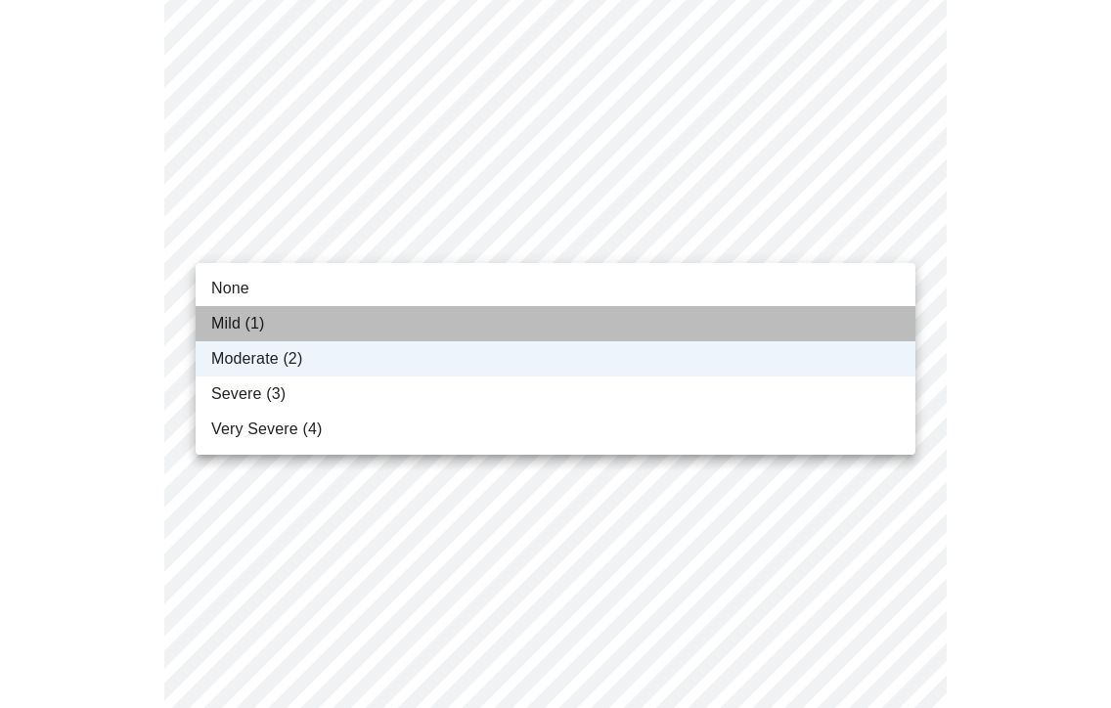
click at [271, 326] on li "Mild (1)" at bounding box center [556, 323] width 720 height 35
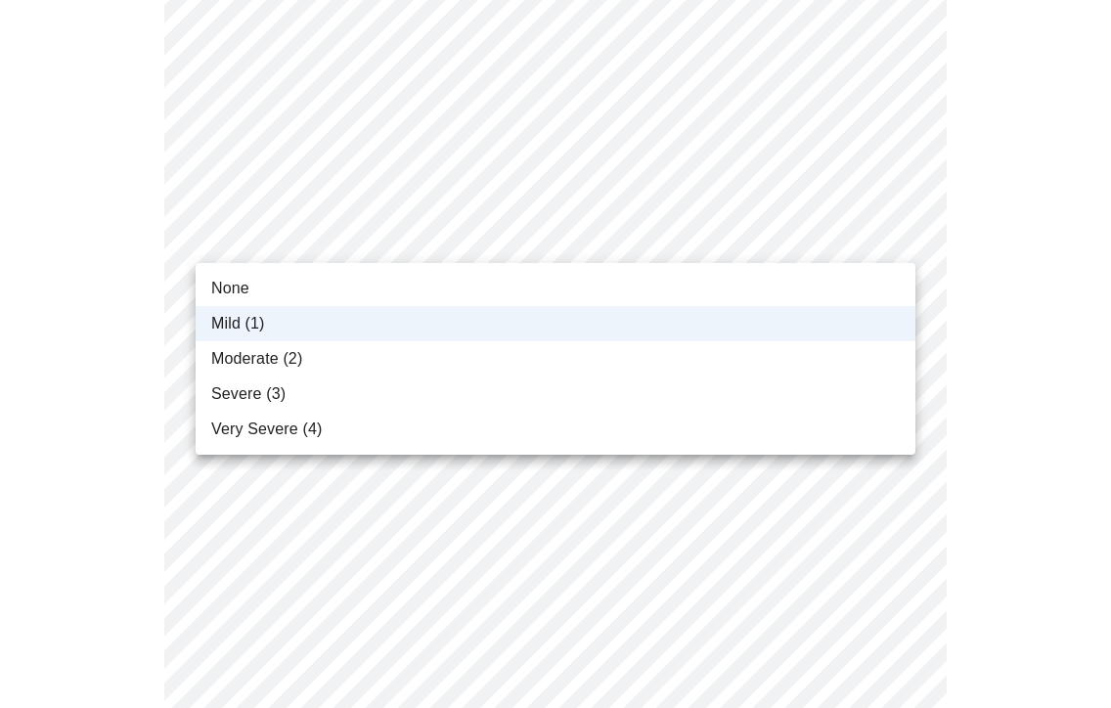
click at [267, 351] on span "Moderate (2)" at bounding box center [256, 358] width 91 height 23
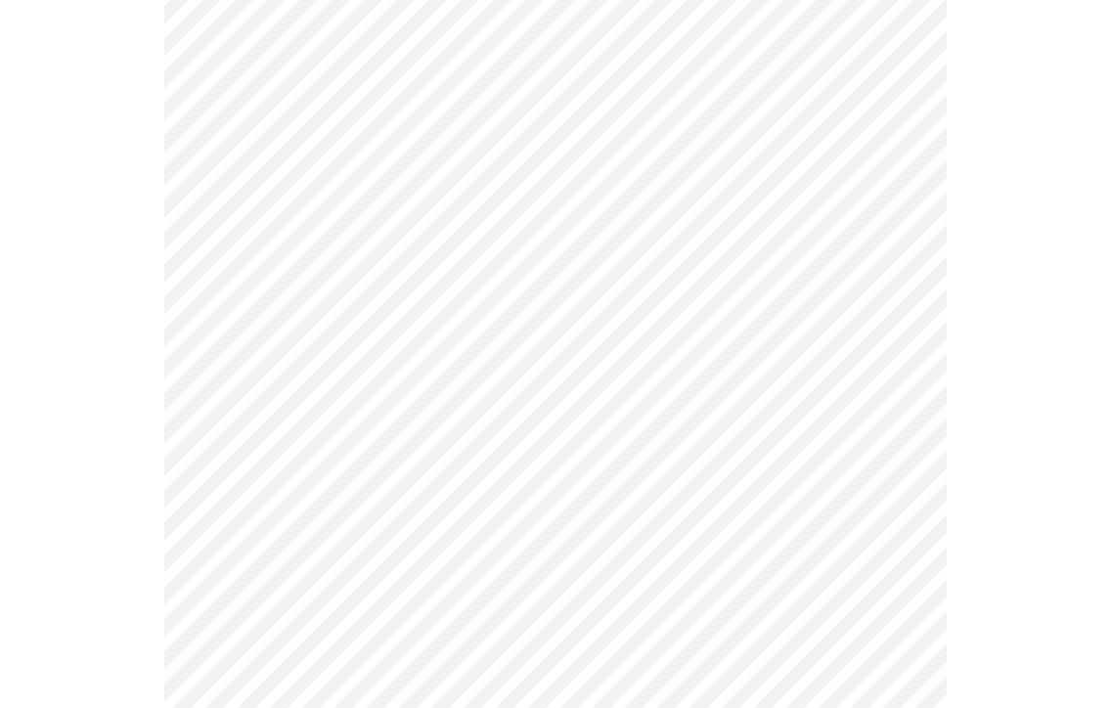
scroll to position [689, 0]
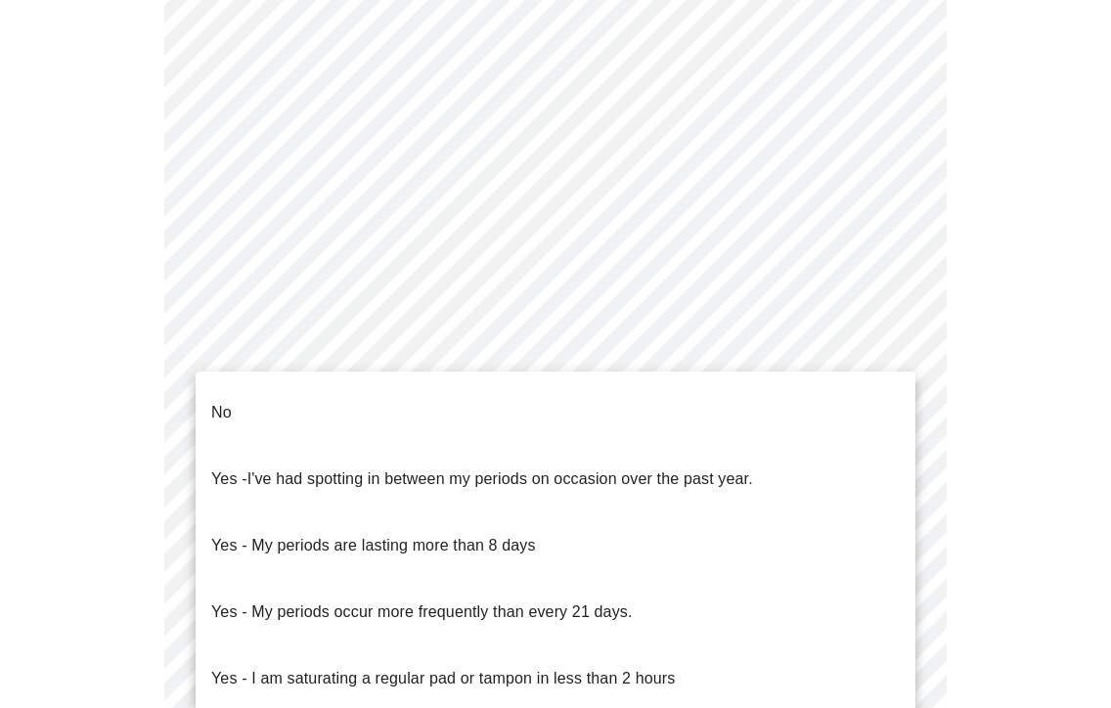
click at [265, 525] on body "MyMenopauseRx Appointments Messaging Labs 1 Uploads Medications Community Refer…" at bounding box center [555, 297] width 1095 height 1958
click at [216, 401] on p "No" at bounding box center [221, 412] width 21 height 23
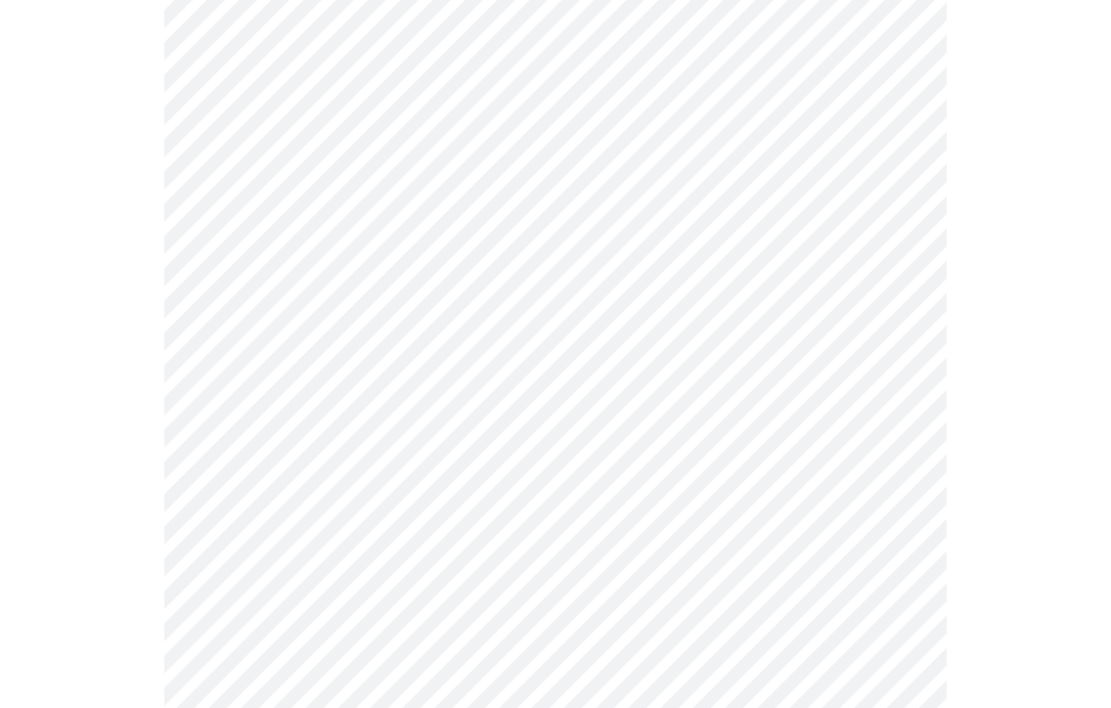
scroll to position [765, 0]
click at [263, 604] on body "MyMenopauseRx Appointments Messaging Labs 1 Uploads Medications Community Refer…" at bounding box center [555, 216] width 1095 height 1946
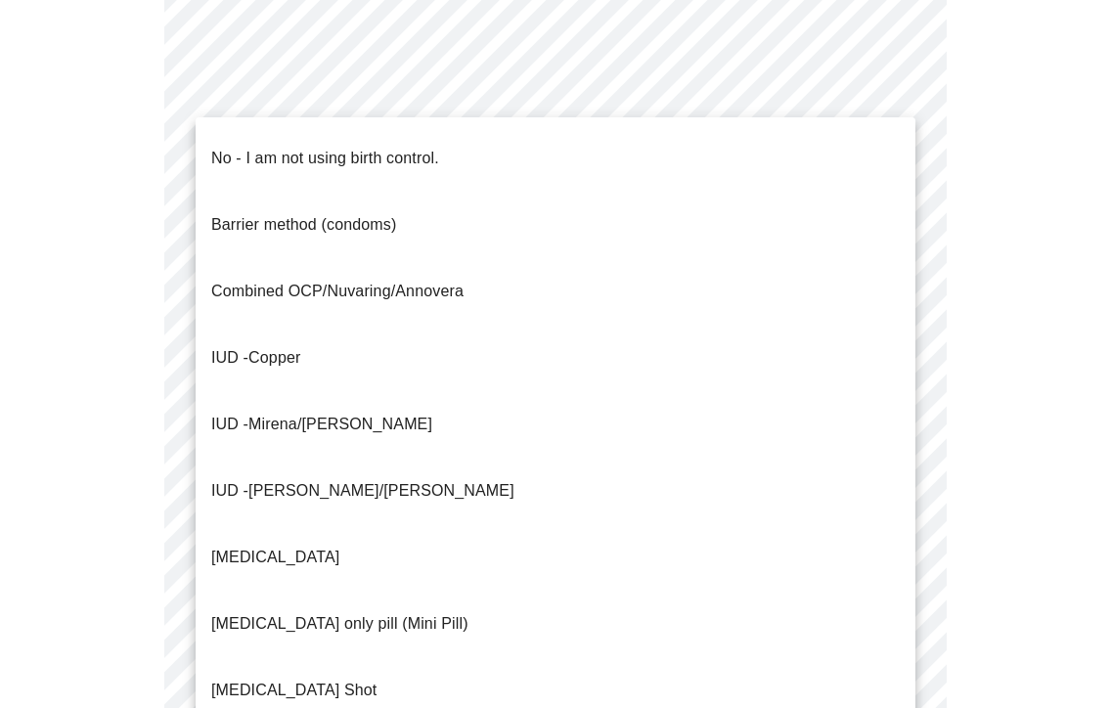
click at [255, 148] on p "No - I am not using birth control." at bounding box center [325, 158] width 228 height 23
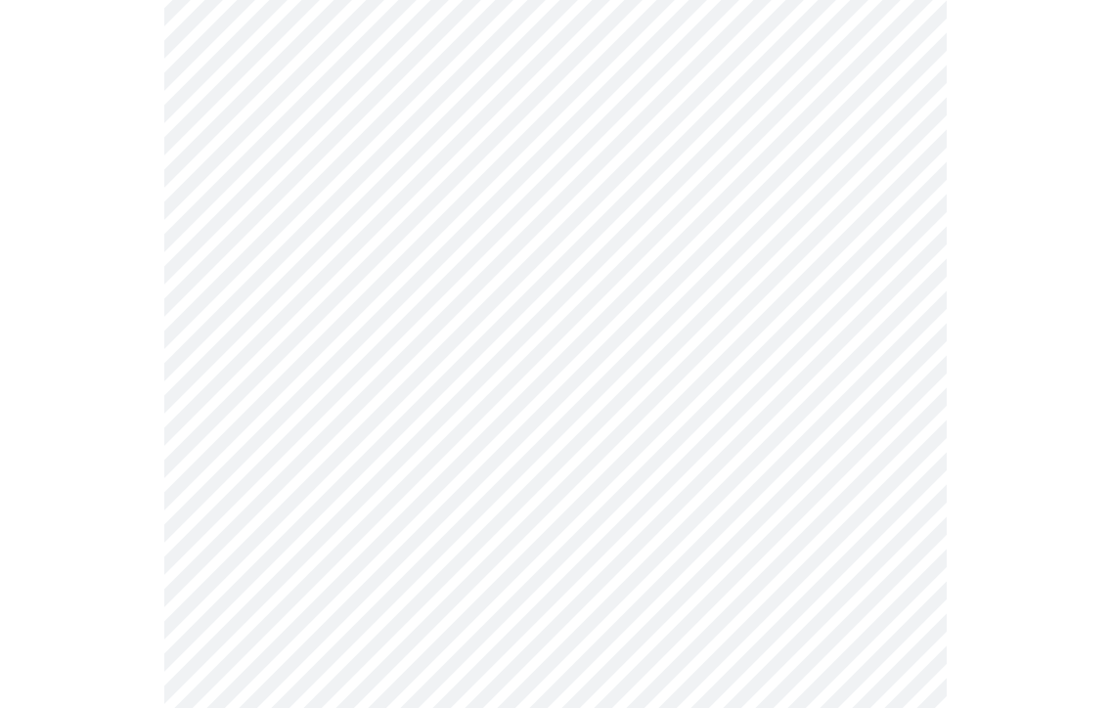
scroll to position [946, 0]
click at [397, 567] on body "MyMenopauseRx Appointments Messaging Labs 1 Uploads Medications Community Refer…" at bounding box center [555, 29] width 1095 height 1934
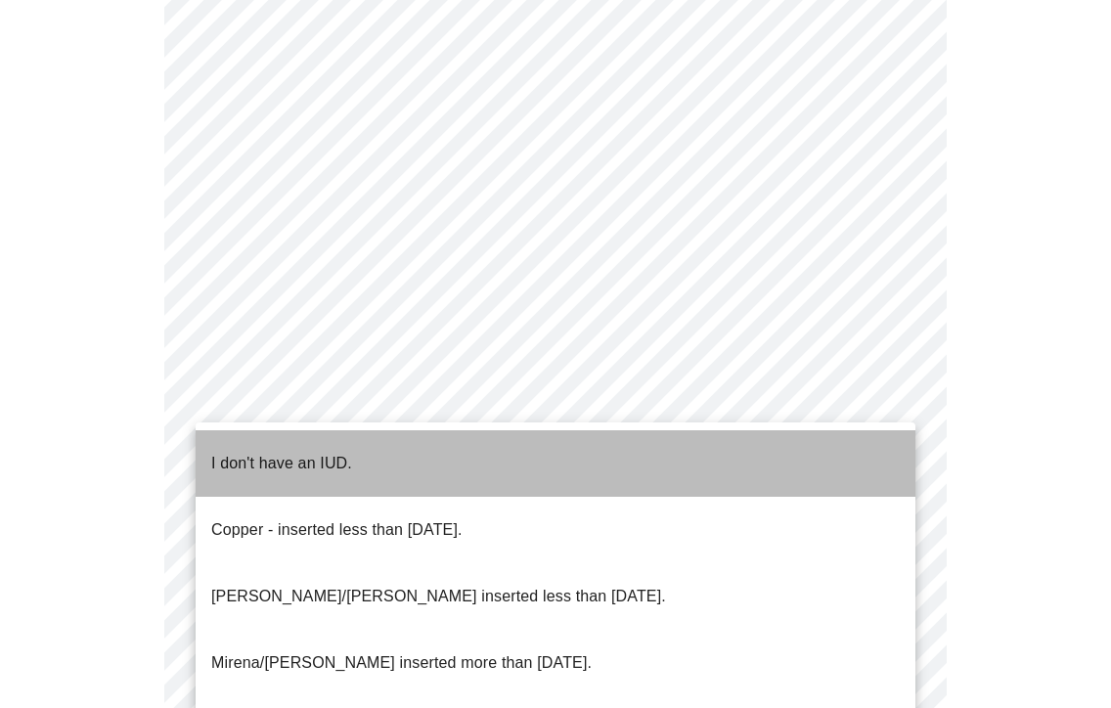
click at [275, 452] on p "I don't have an IUD." at bounding box center [281, 463] width 141 height 23
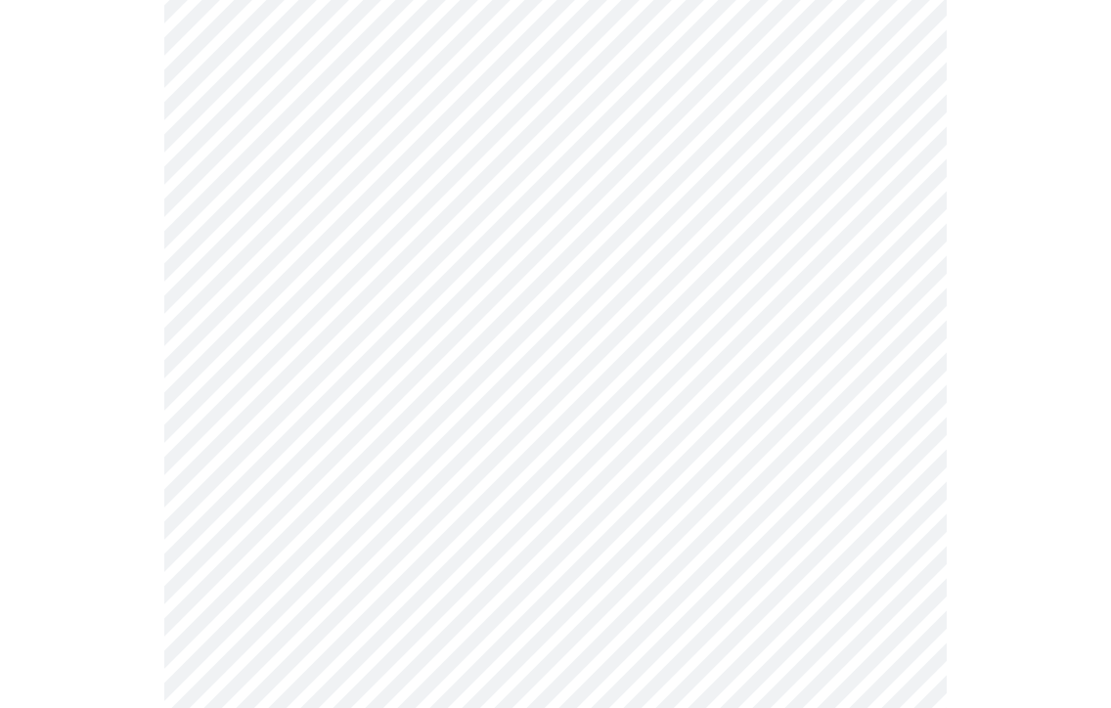
scroll to position [1138, 0]
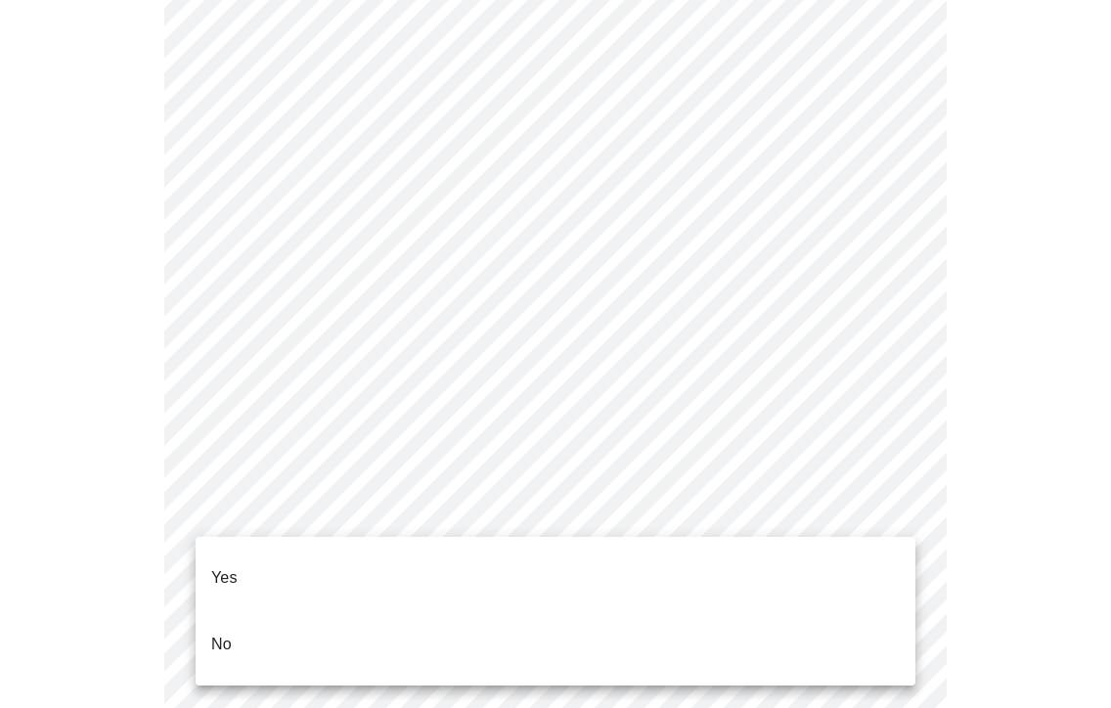
click at [256, 611] on li "No" at bounding box center [556, 644] width 720 height 66
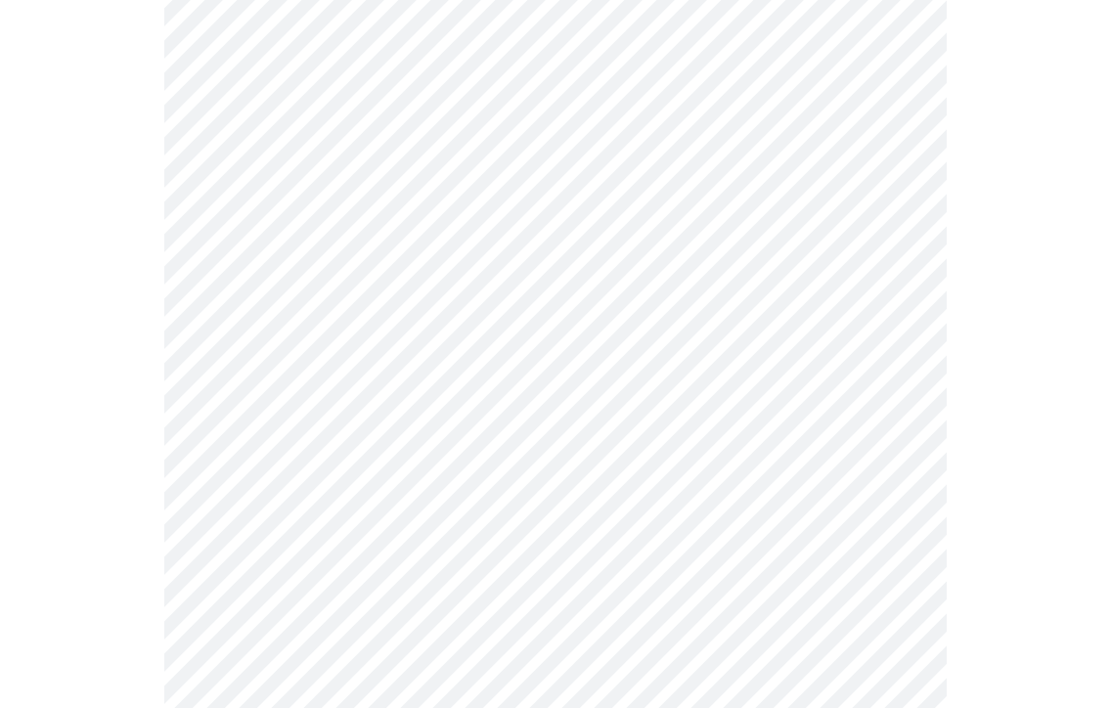
scroll to position [0, 0]
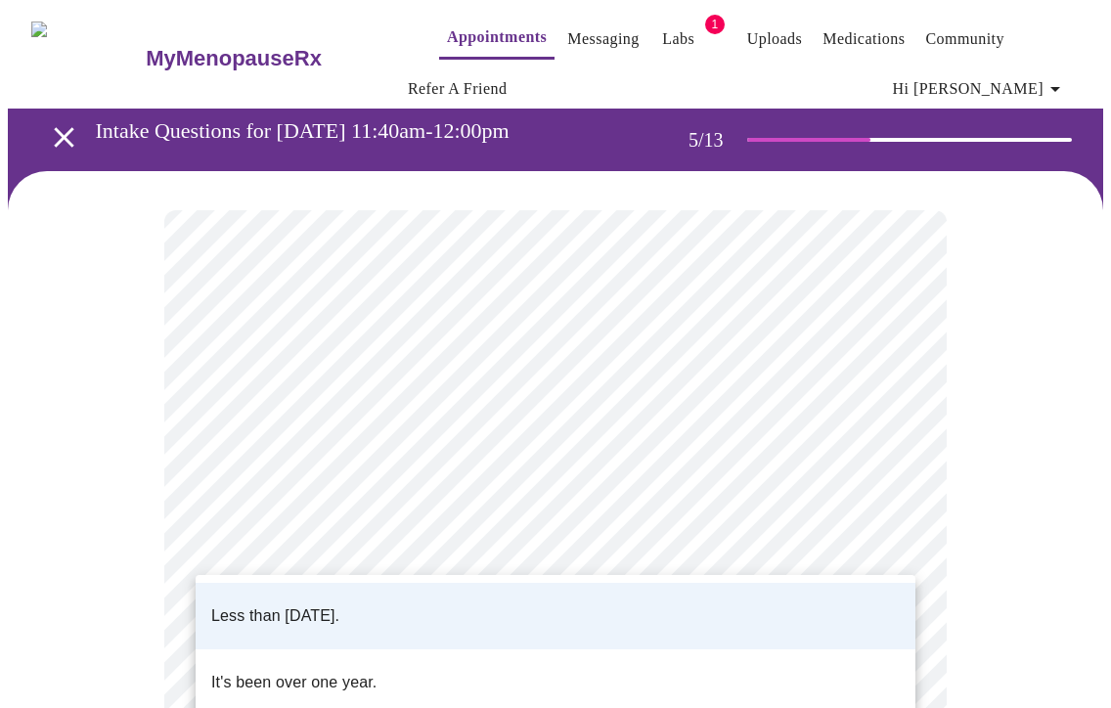
click at [433, 603] on li "Less than [DATE]." at bounding box center [556, 616] width 720 height 66
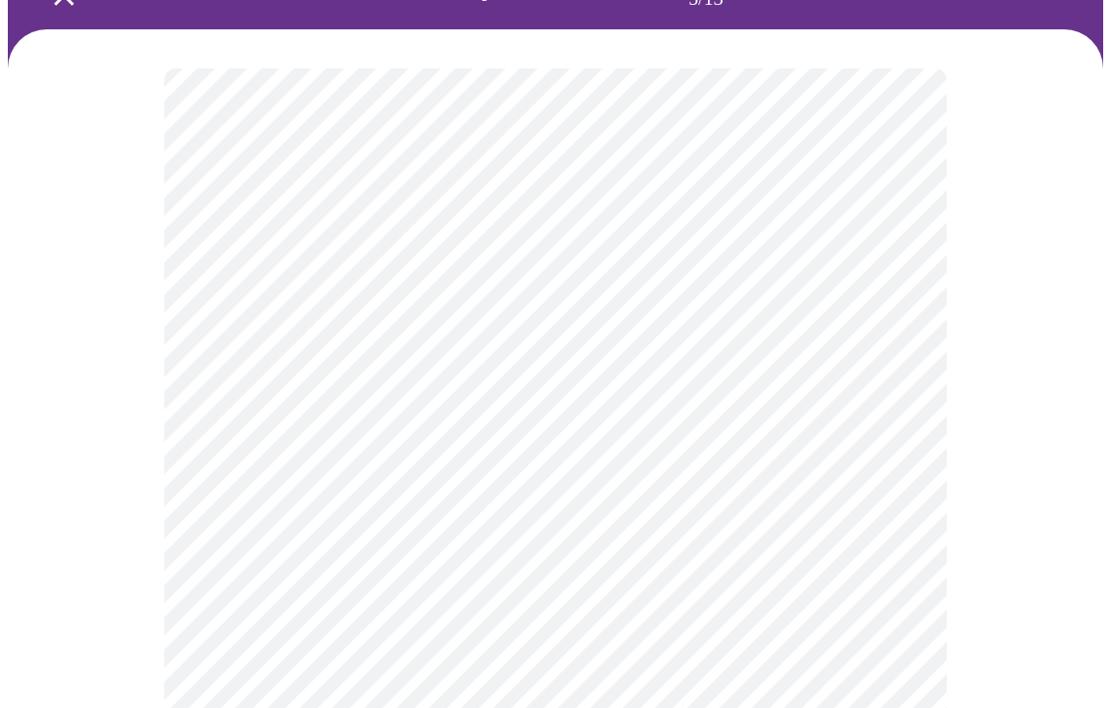
scroll to position [137, 0]
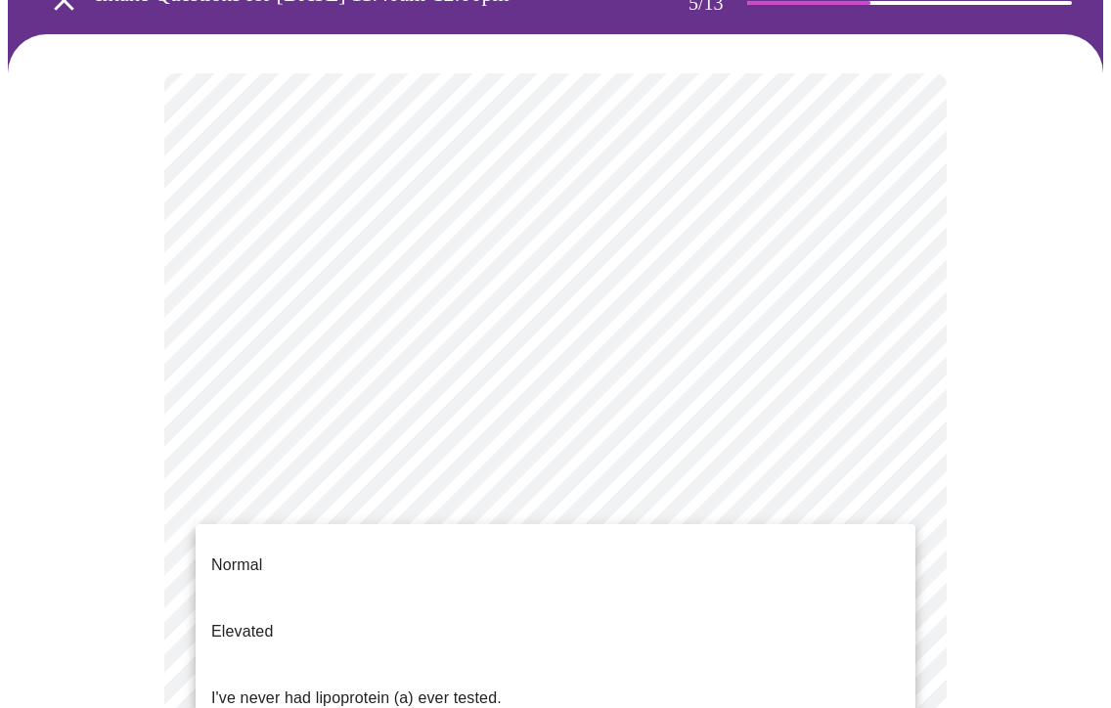
click at [430, 558] on body "MyMenopauseRx Appointments Messaging Labs 1 Uploads Medications Community Refer…" at bounding box center [555, 607] width 1095 height 1473
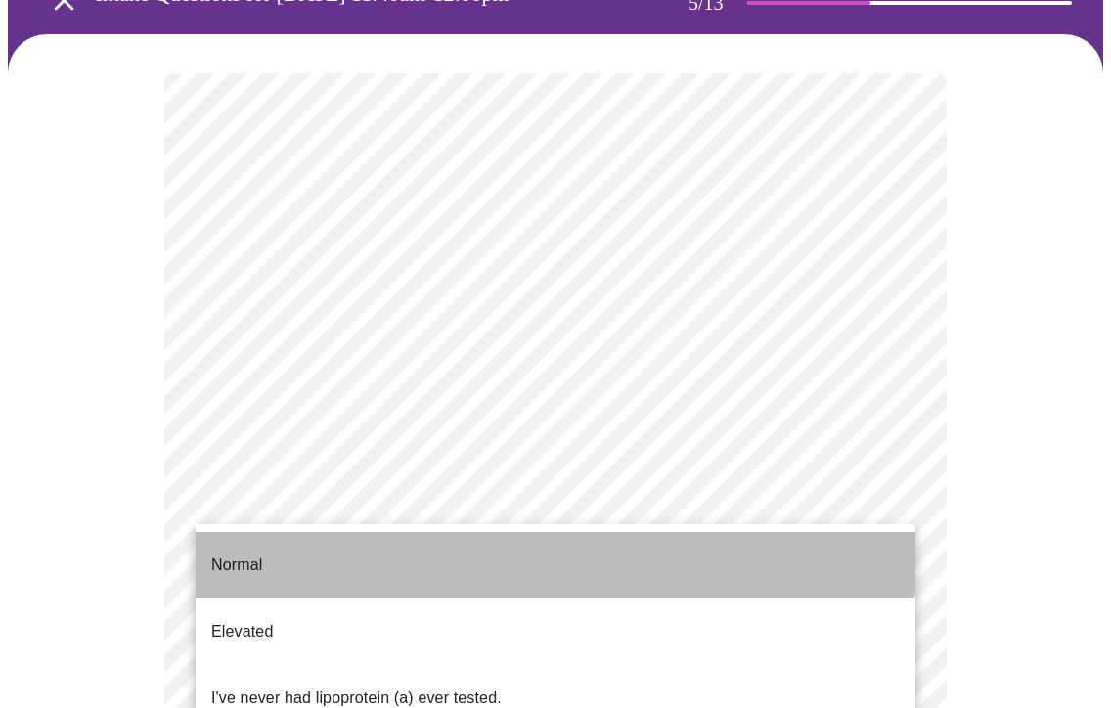
click at [404, 546] on li "Normal" at bounding box center [556, 565] width 720 height 66
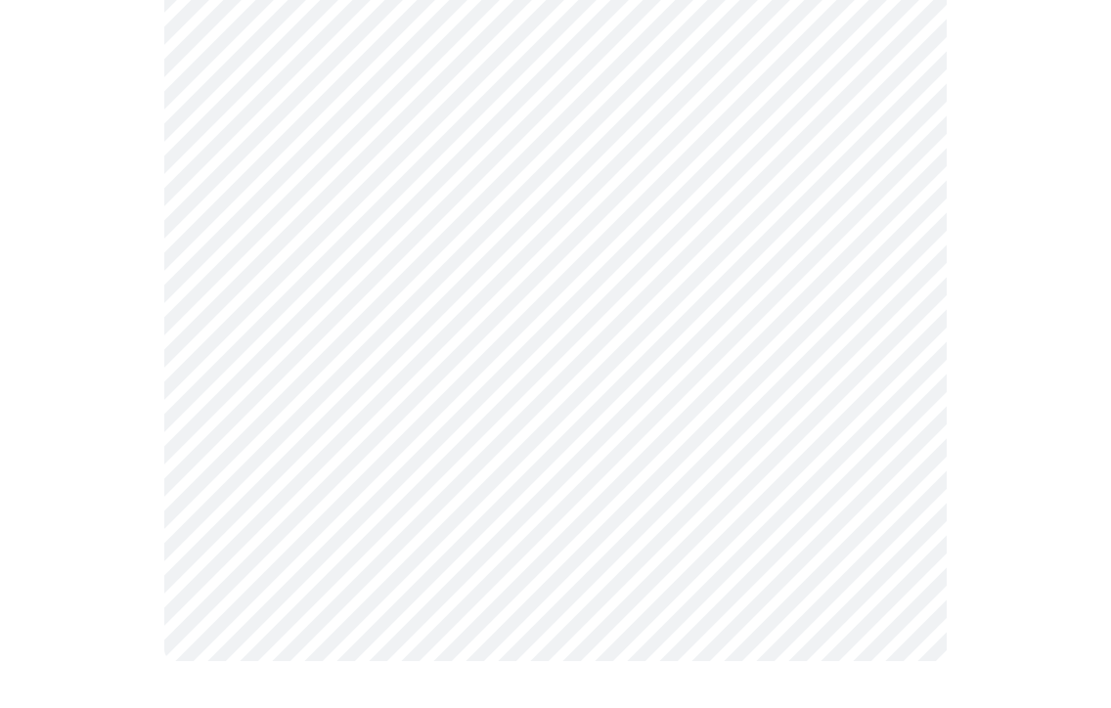
scroll to position [0, 0]
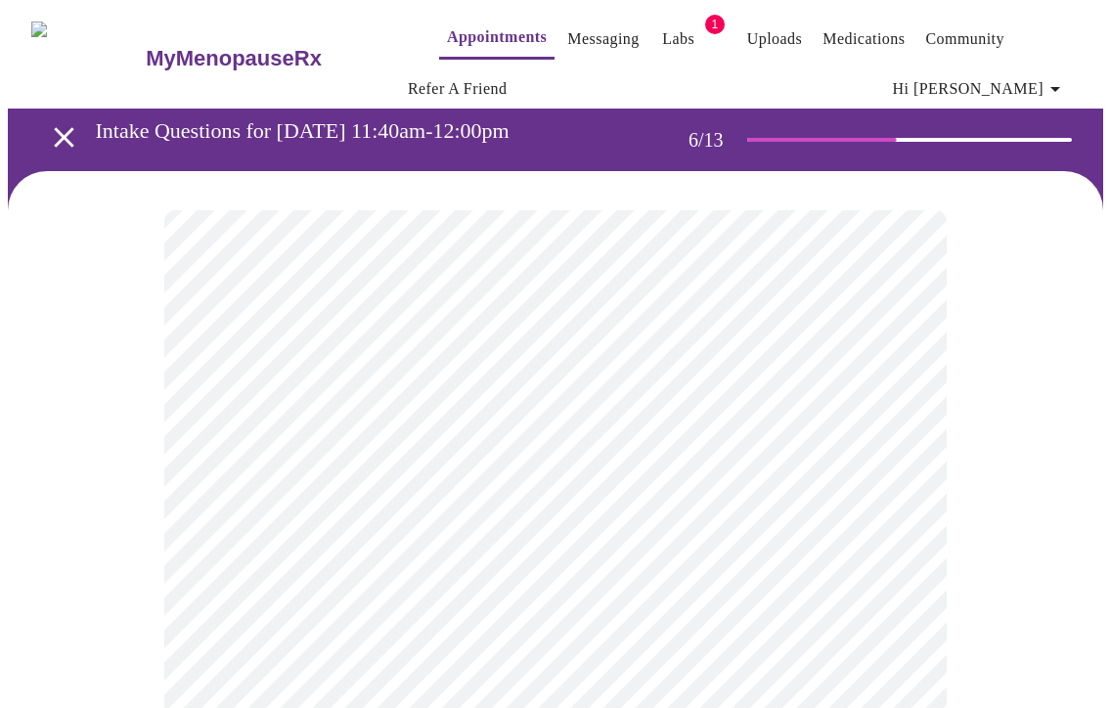
click at [459, 577] on body "MyMenopauseRx Appointments Messaging Labs 1 Uploads Medications Community Refer…" at bounding box center [555, 538] width 1095 height 1060
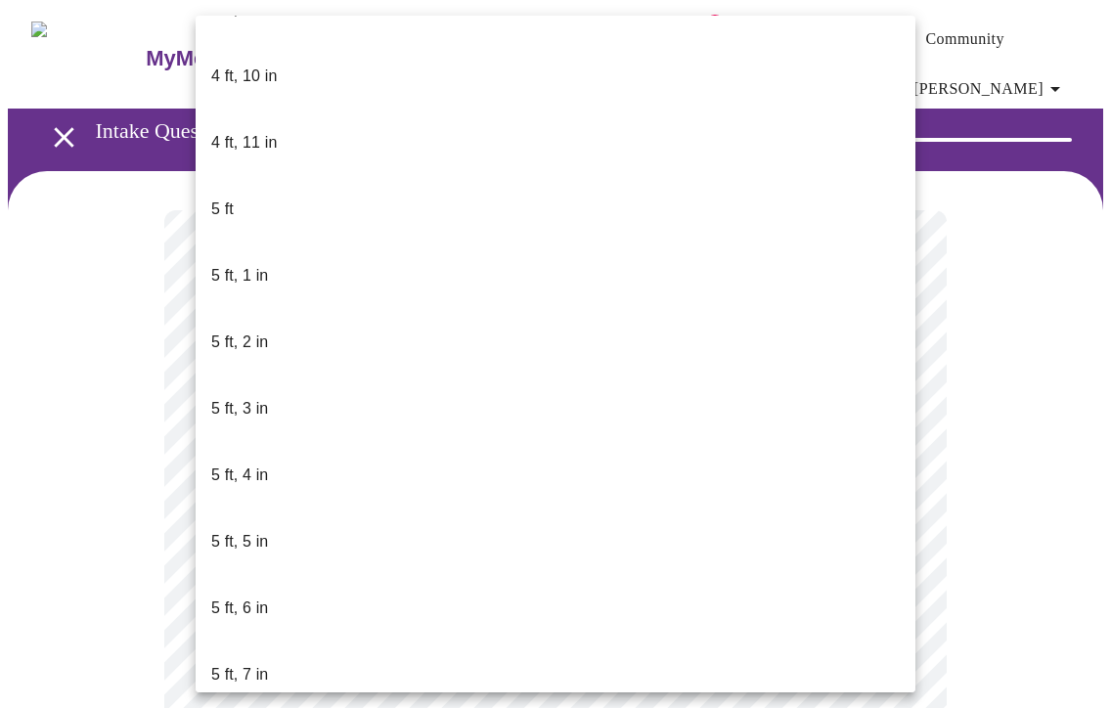
scroll to position [1455, 0]
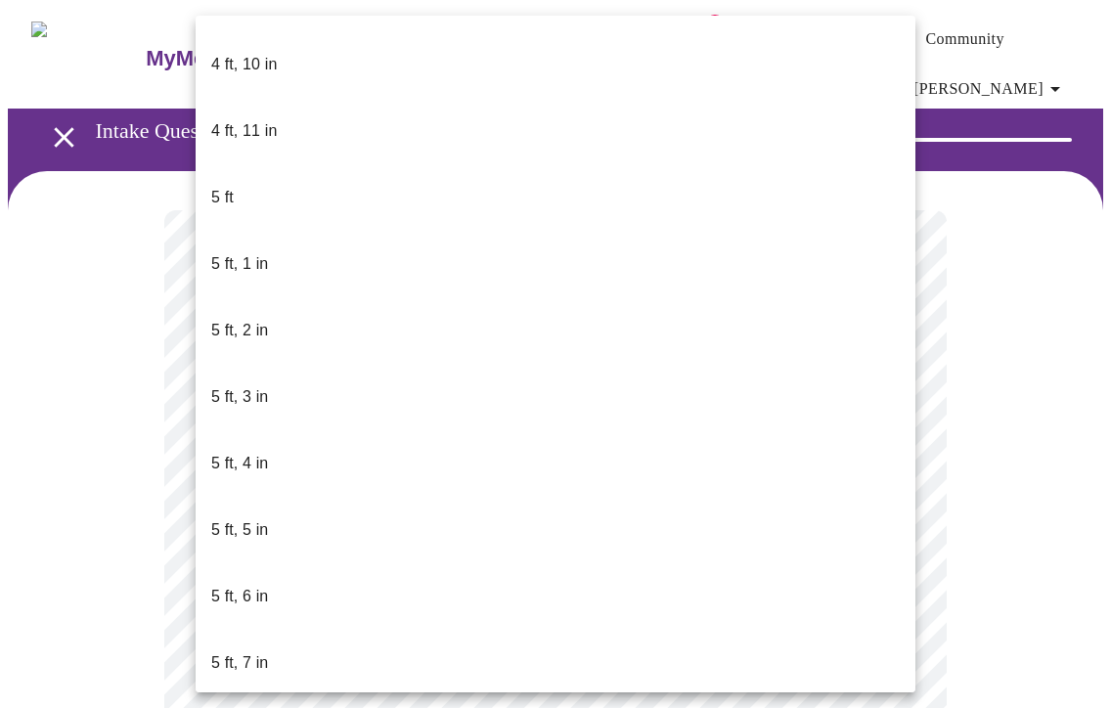
click at [168, 500] on div at bounding box center [555, 354] width 1111 height 708
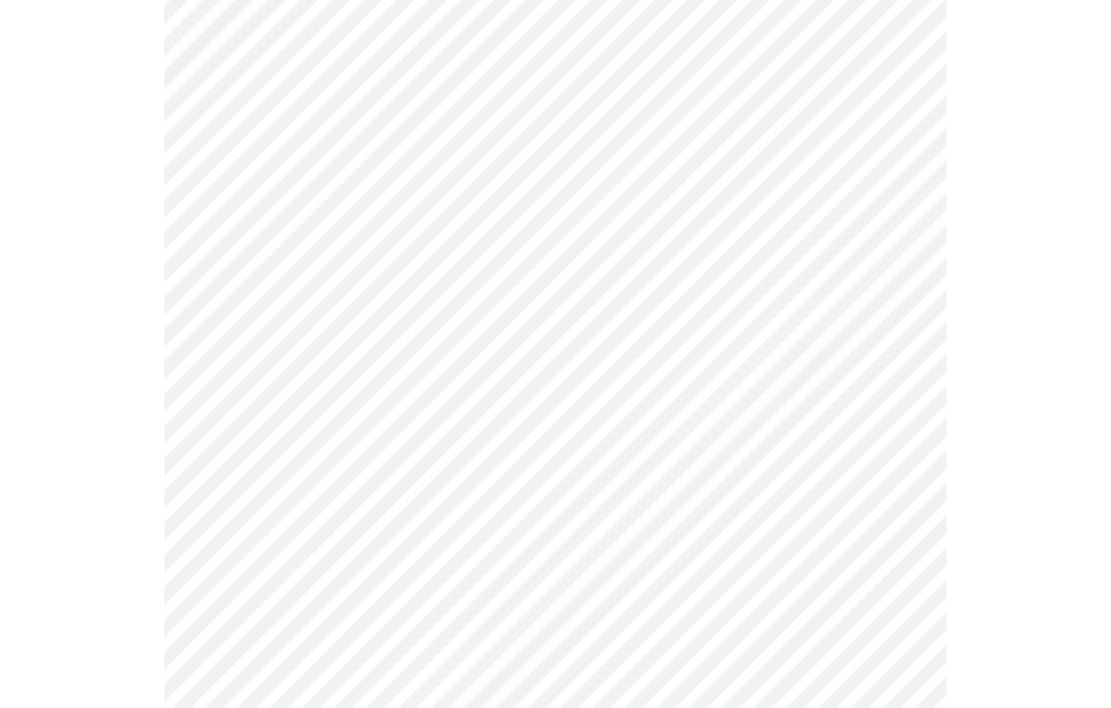
scroll to position [5168, 0]
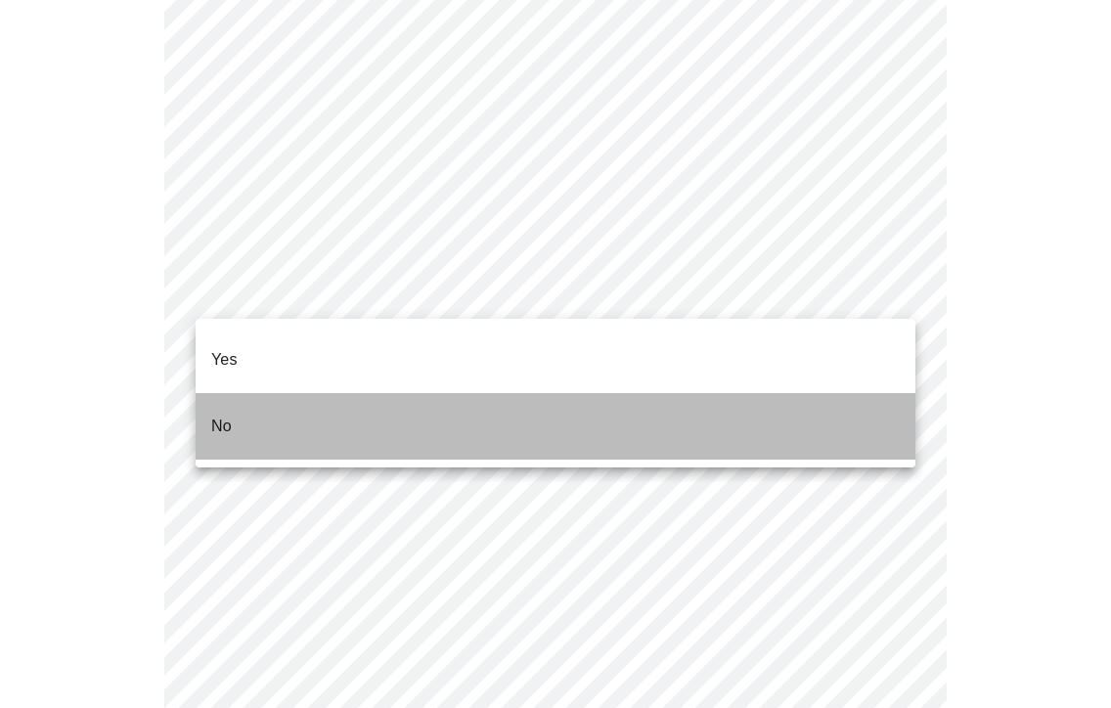
click at [249, 399] on li "No" at bounding box center [556, 426] width 720 height 66
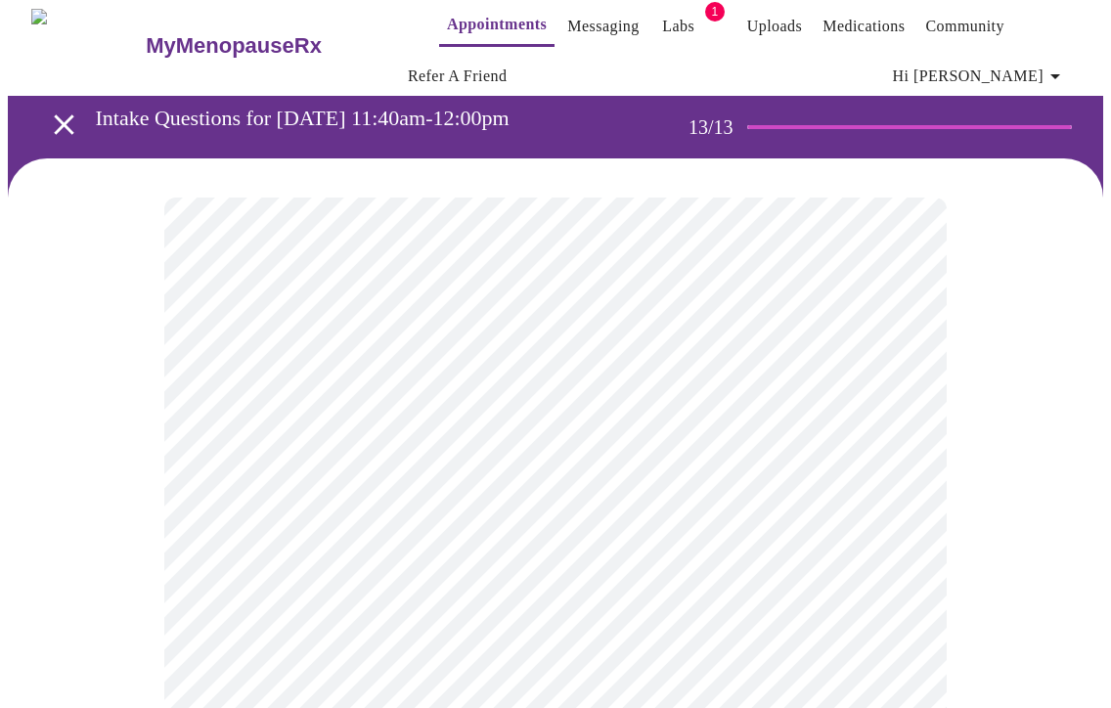
scroll to position [0, 0]
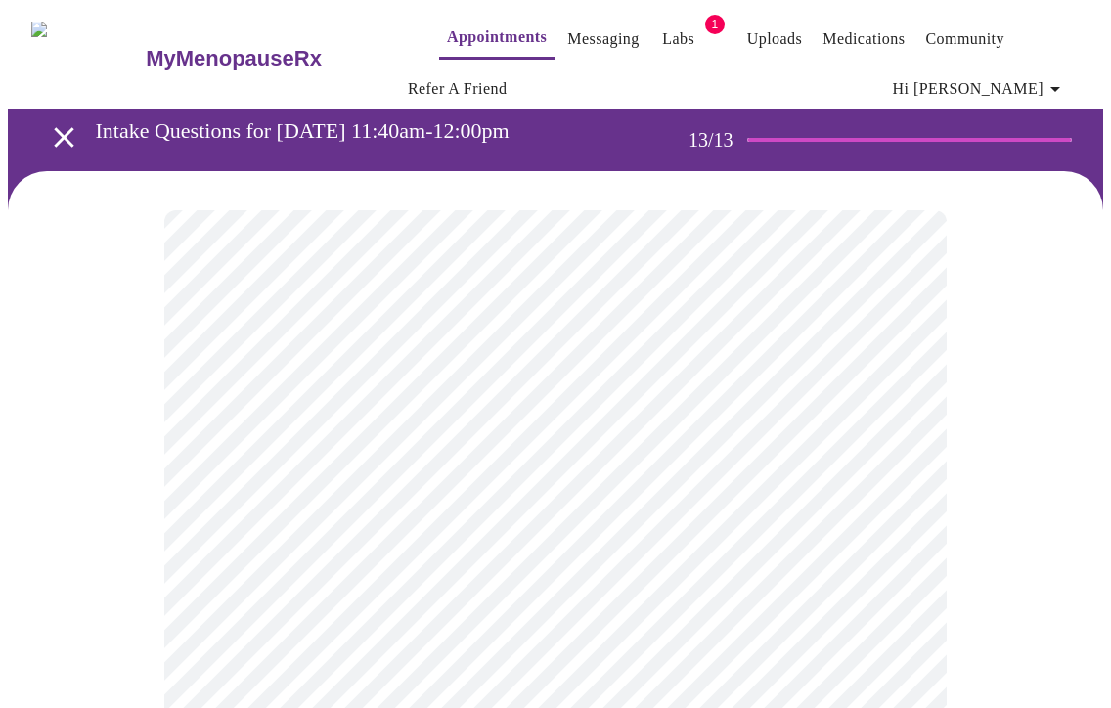
click at [662, 34] on link "Labs" at bounding box center [678, 38] width 32 height 27
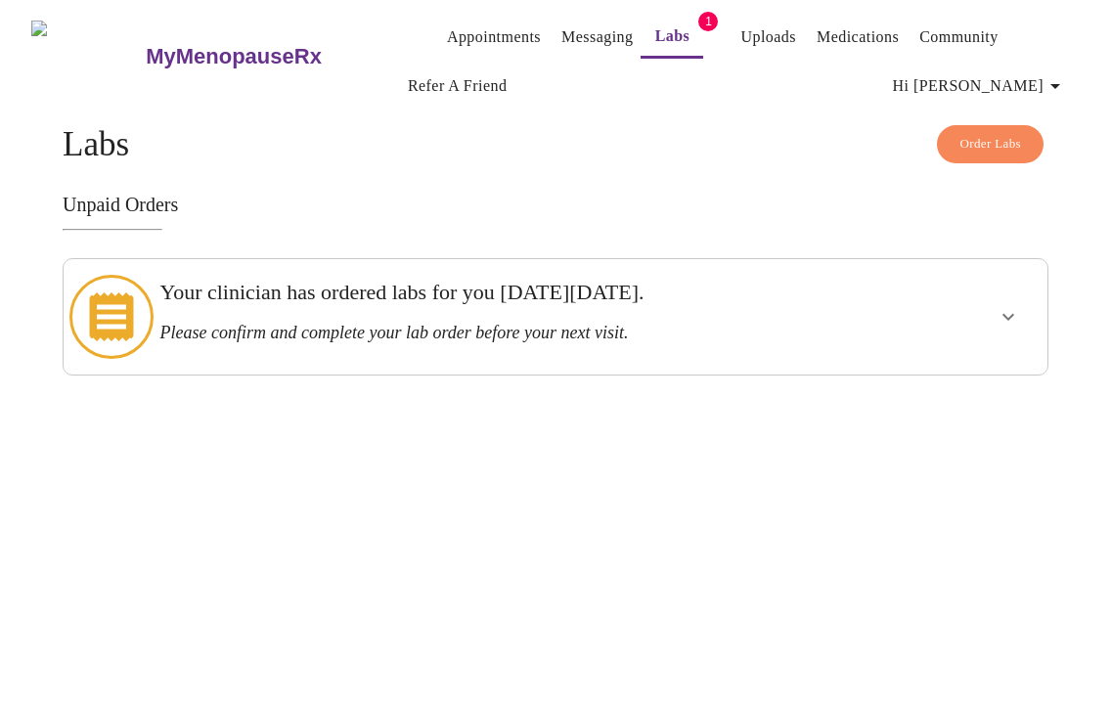
click at [1004, 306] on icon "show more" at bounding box center [1008, 316] width 23 height 23
